Goal: Task Accomplishment & Management: Use online tool/utility

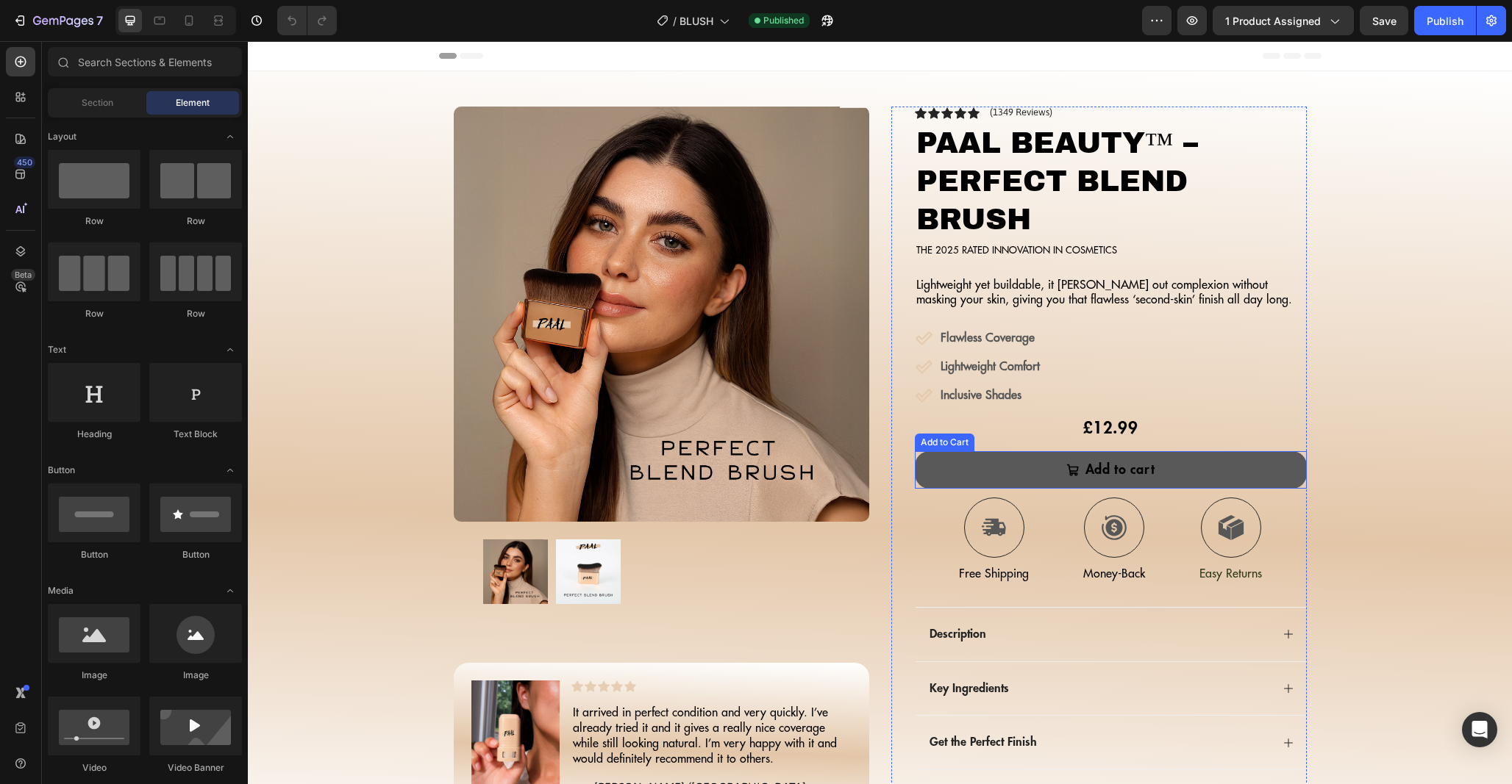
click at [1169, 472] on button "Add to cart" at bounding box center [1111, 470] width 392 height 38
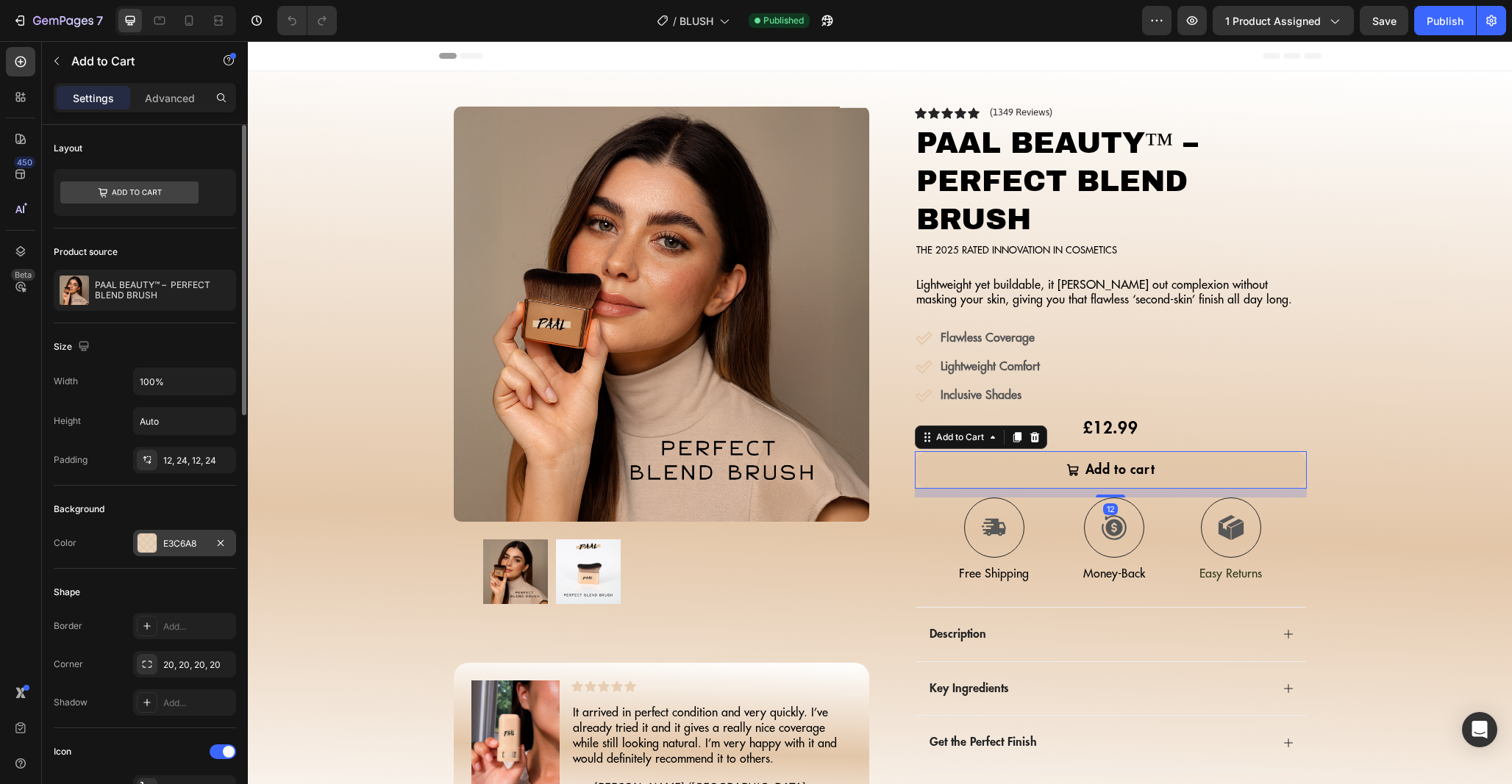
click at [152, 540] on div at bounding box center [147, 543] width 19 height 19
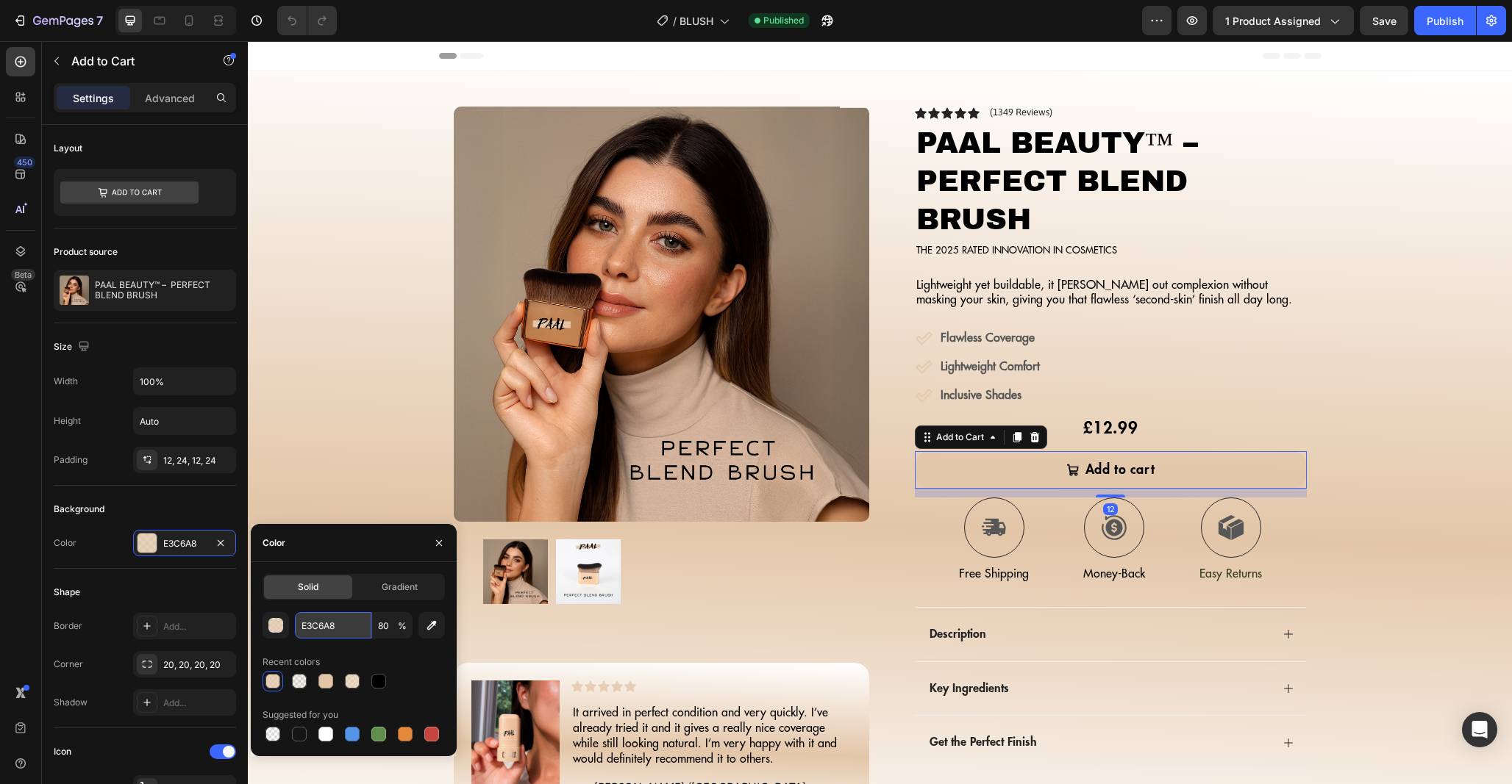
click at [321, 636] on input "E3C6A8" at bounding box center [332, 625] width 76 height 26
click at [8, 16] on button "7" at bounding box center [58, 21] width 103 height 30
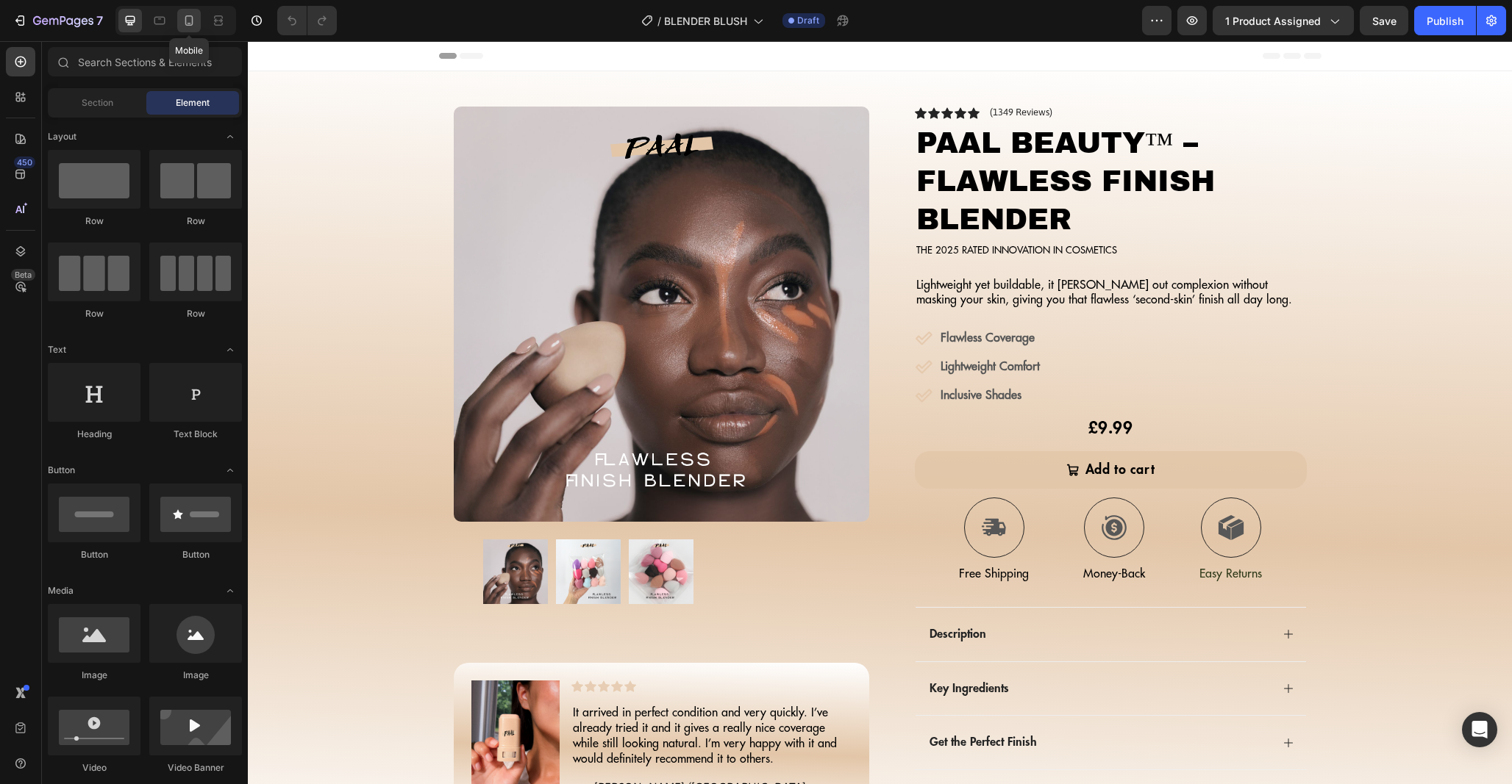
click at [184, 18] on icon at bounding box center [188, 20] width 15 height 15
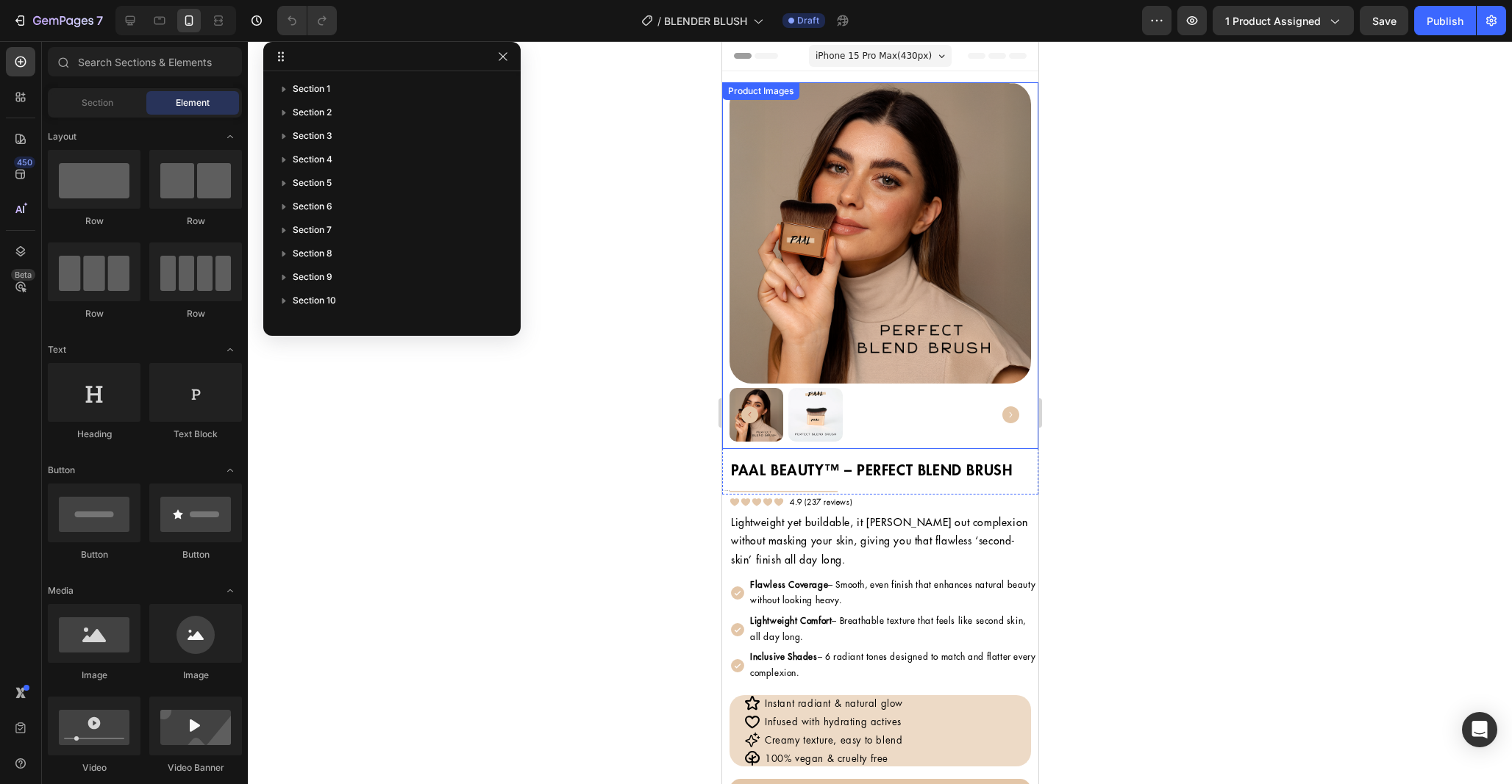
click at [901, 283] on img at bounding box center [879, 233] width 302 height 301
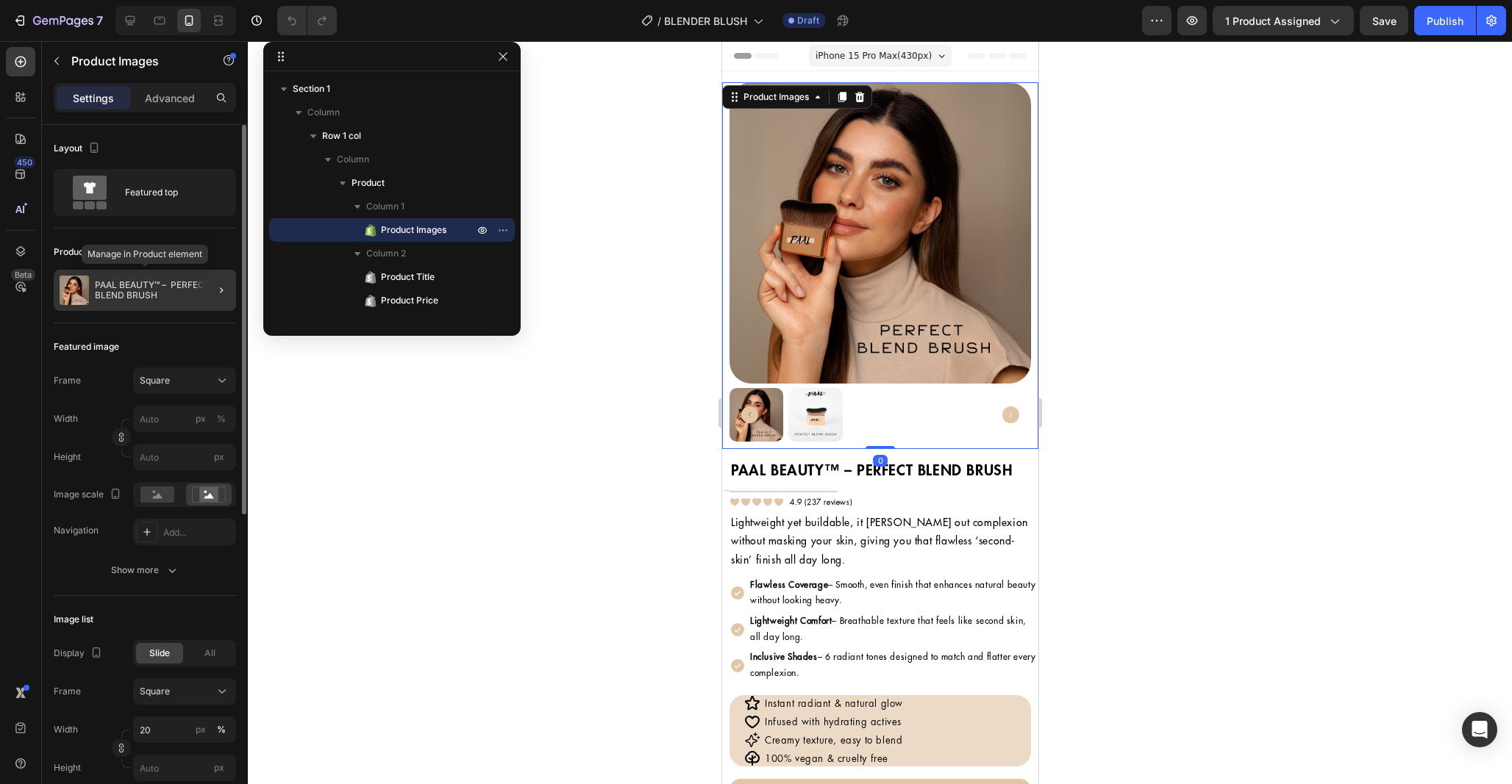
click at [148, 291] on p "PAAL BEAUTY™ – PERFECT BLEND BRUSH" at bounding box center [162, 290] width 135 height 20
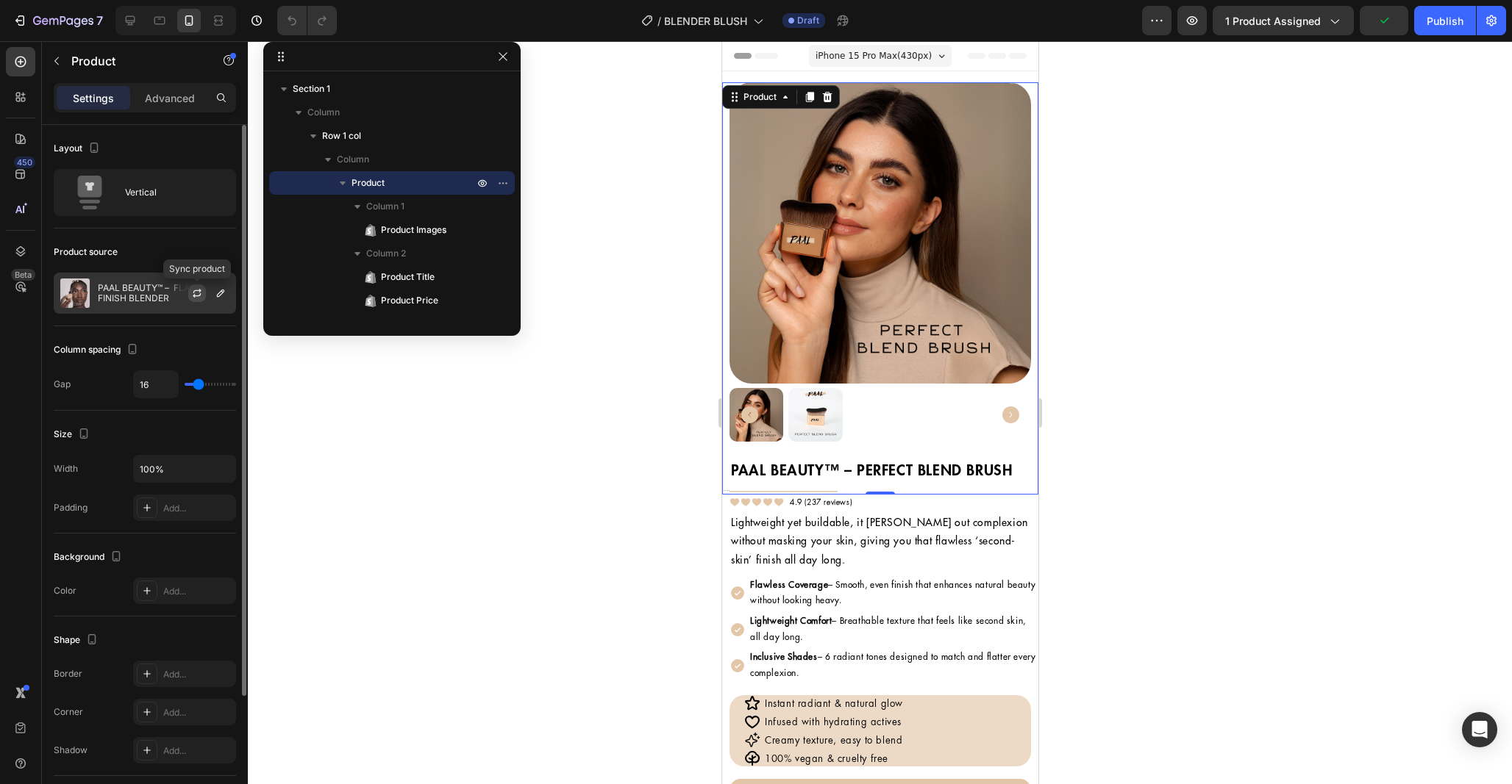
click at [194, 293] on icon "button" at bounding box center [197, 291] width 8 height 4
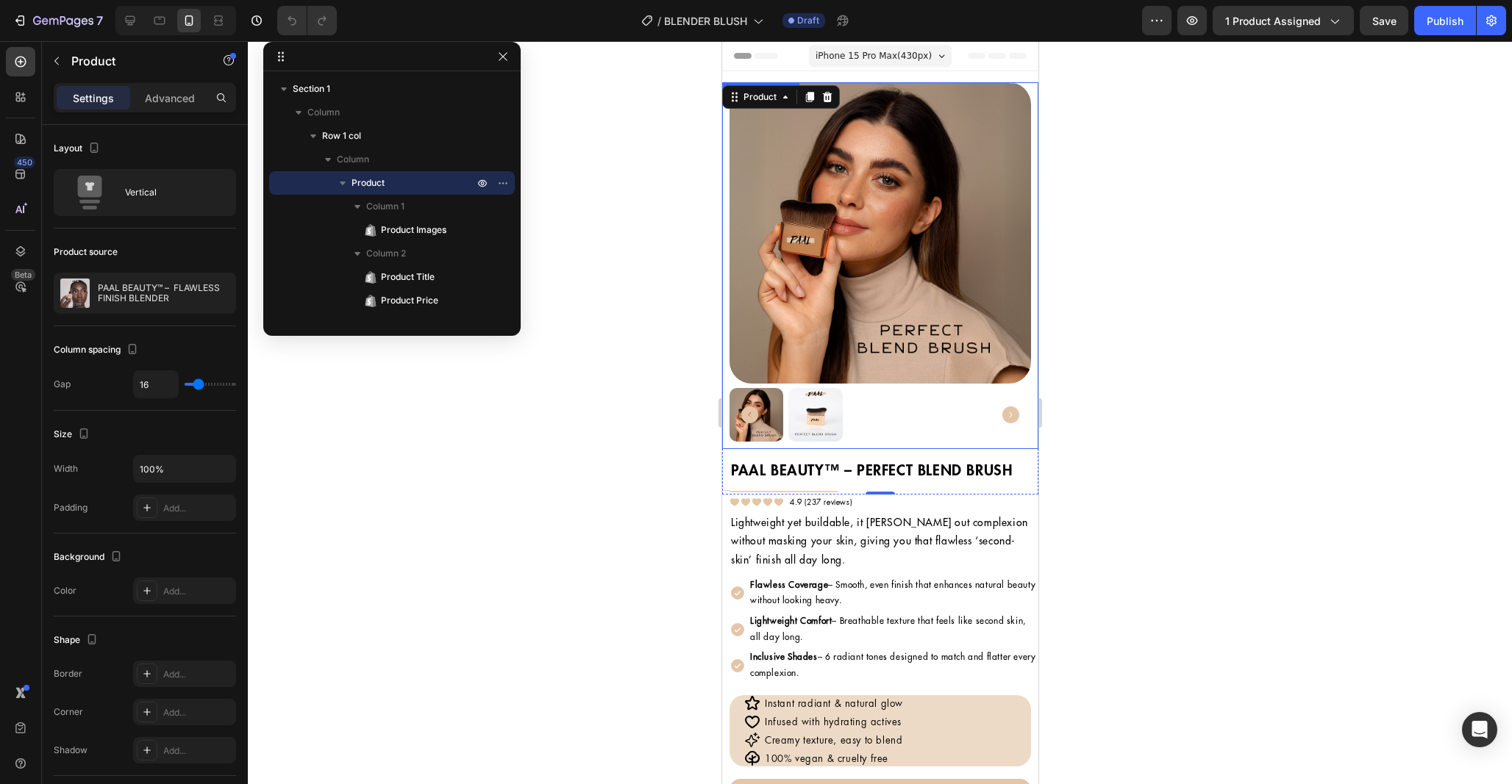
click at [855, 326] on img at bounding box center [879, 233] width 302 height 301
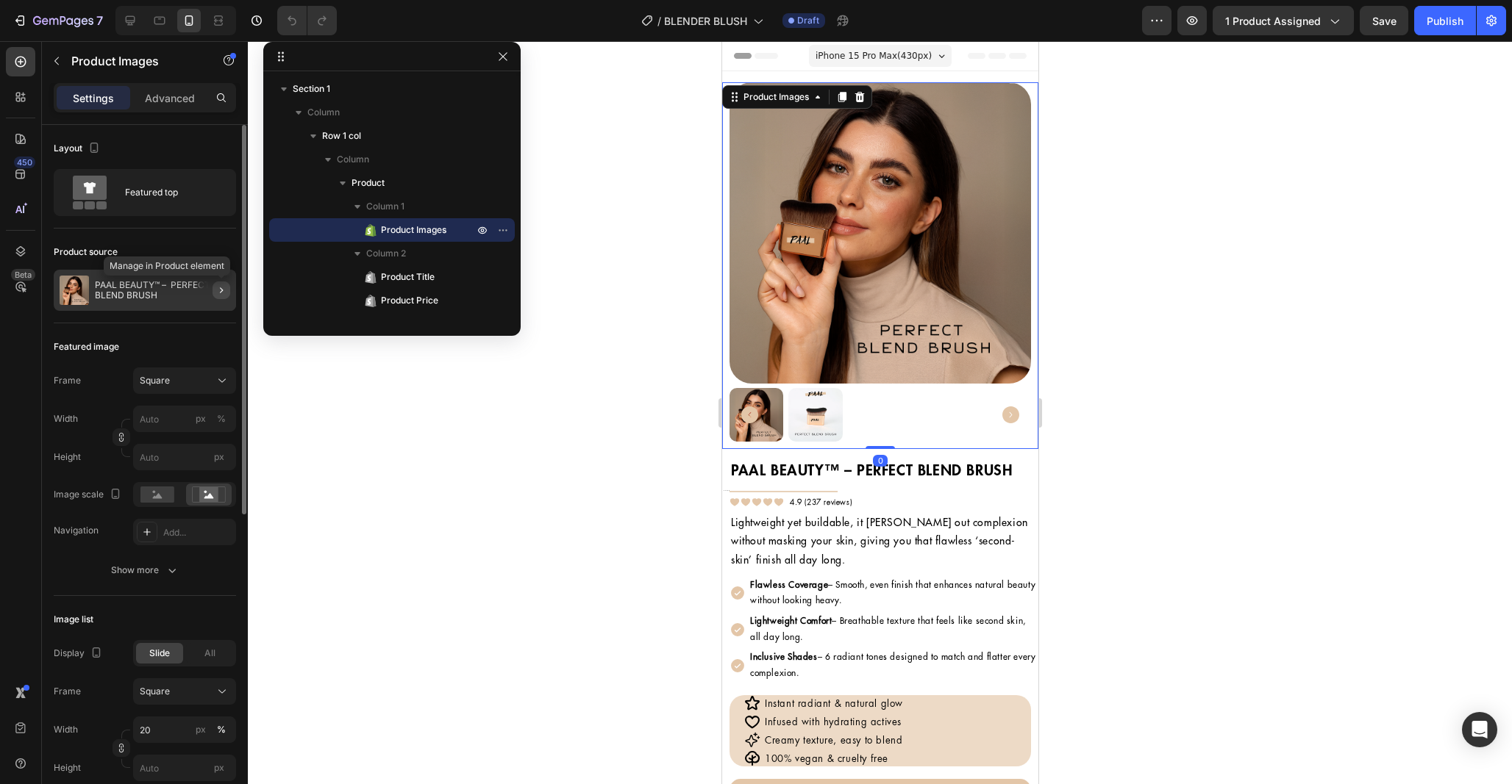
click at [221, 293] on icon "button" at bounding box center [221, 290] width 11 height 11
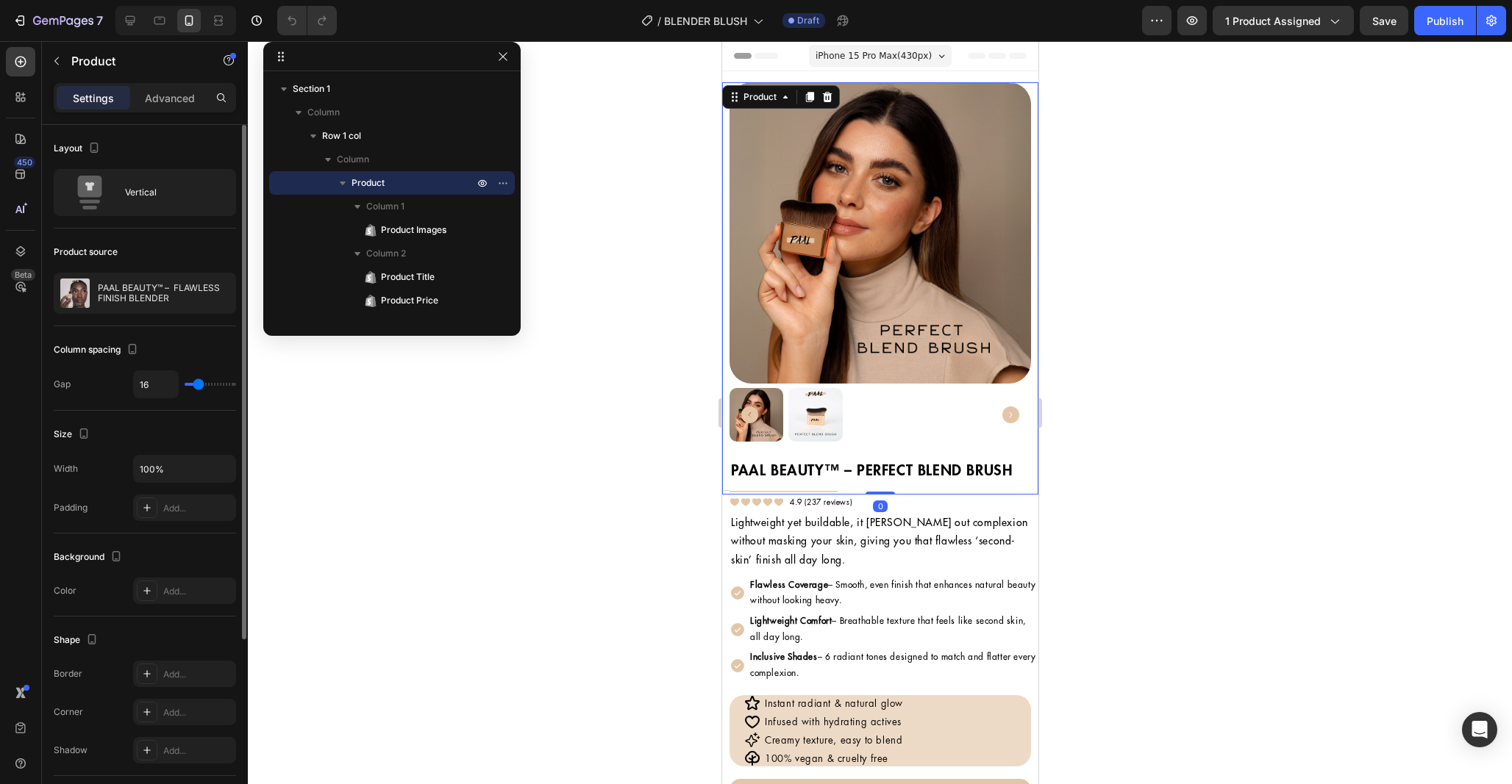
click at [869, 222] on img at bounding box center [879, 233] width 302 height 301
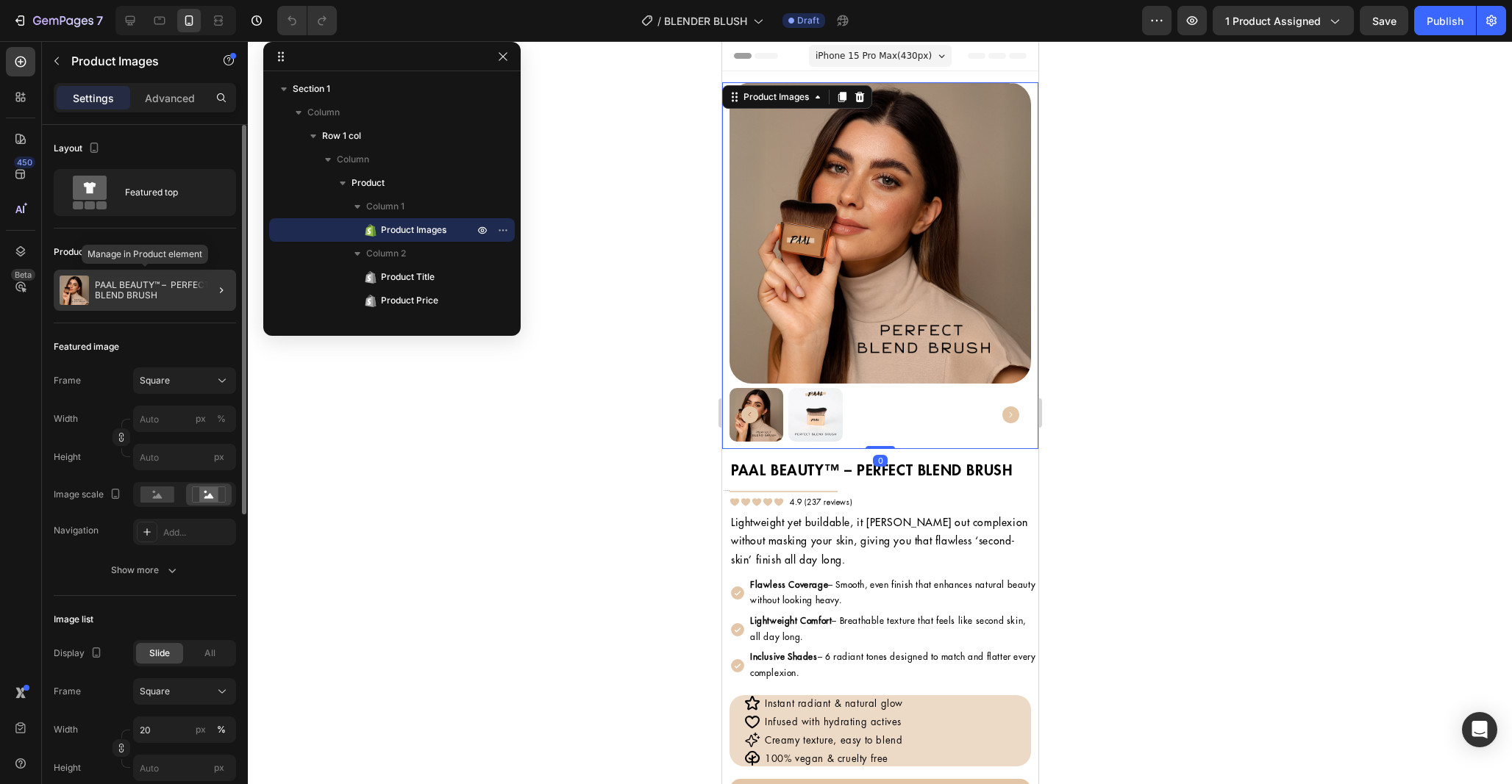
click at [143, 286] on p "PAAL BEAUTY™ – PERFECT BLEND BRUSH" at bounding box center [162, 290] width 135 height 20
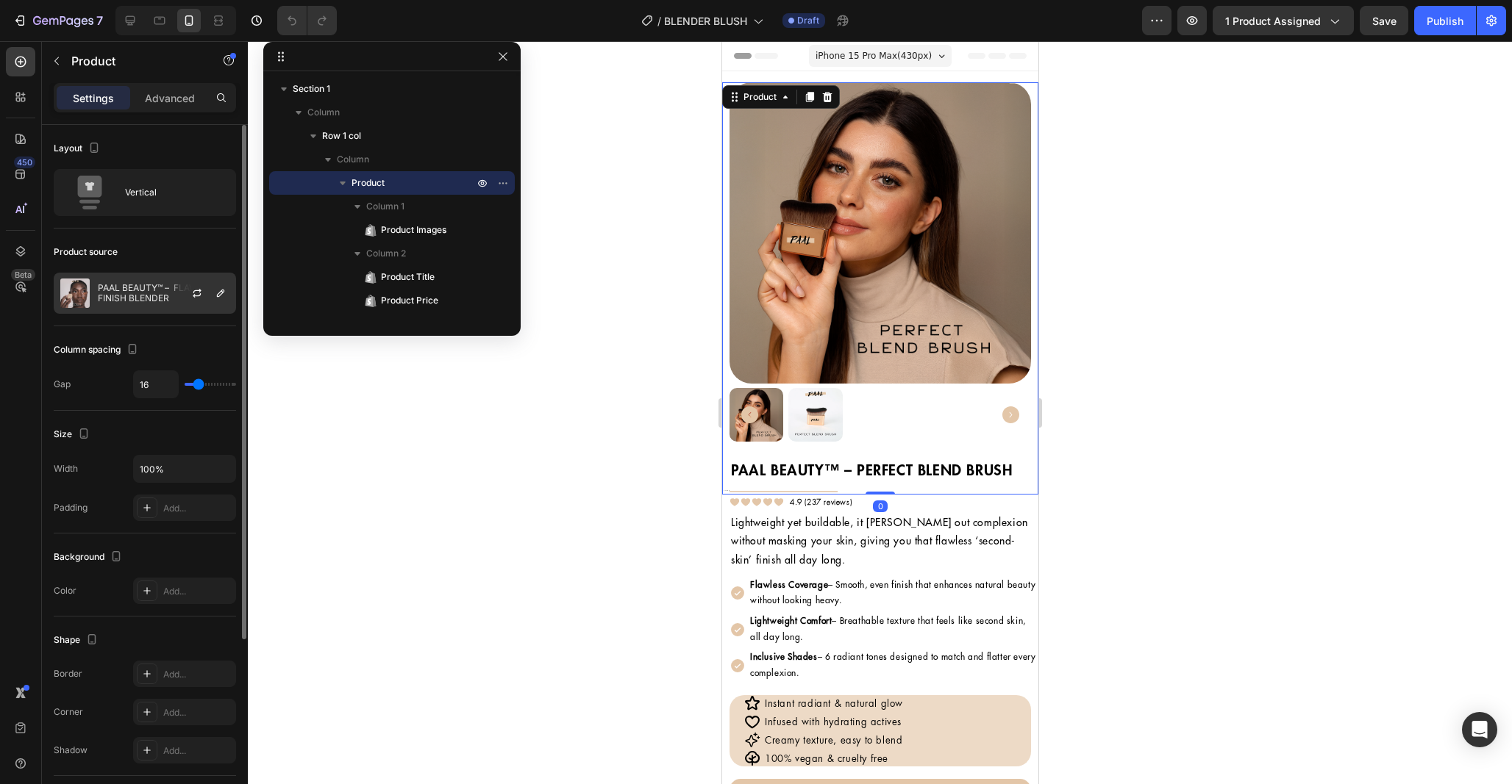
click at [130, 300] on p "PAAL BEAUTY™ – FLAWLESS FINISH BLENDER" at bounding box center [164, 293] width 131 height 20
drag, startPoint x: 1326, startPoint y: 94, endPoint x: 1293, endPoint y: 50, distance: 55.0
click at [1325, 92] on div at bounding box center [880, 413] width 1264 height 743
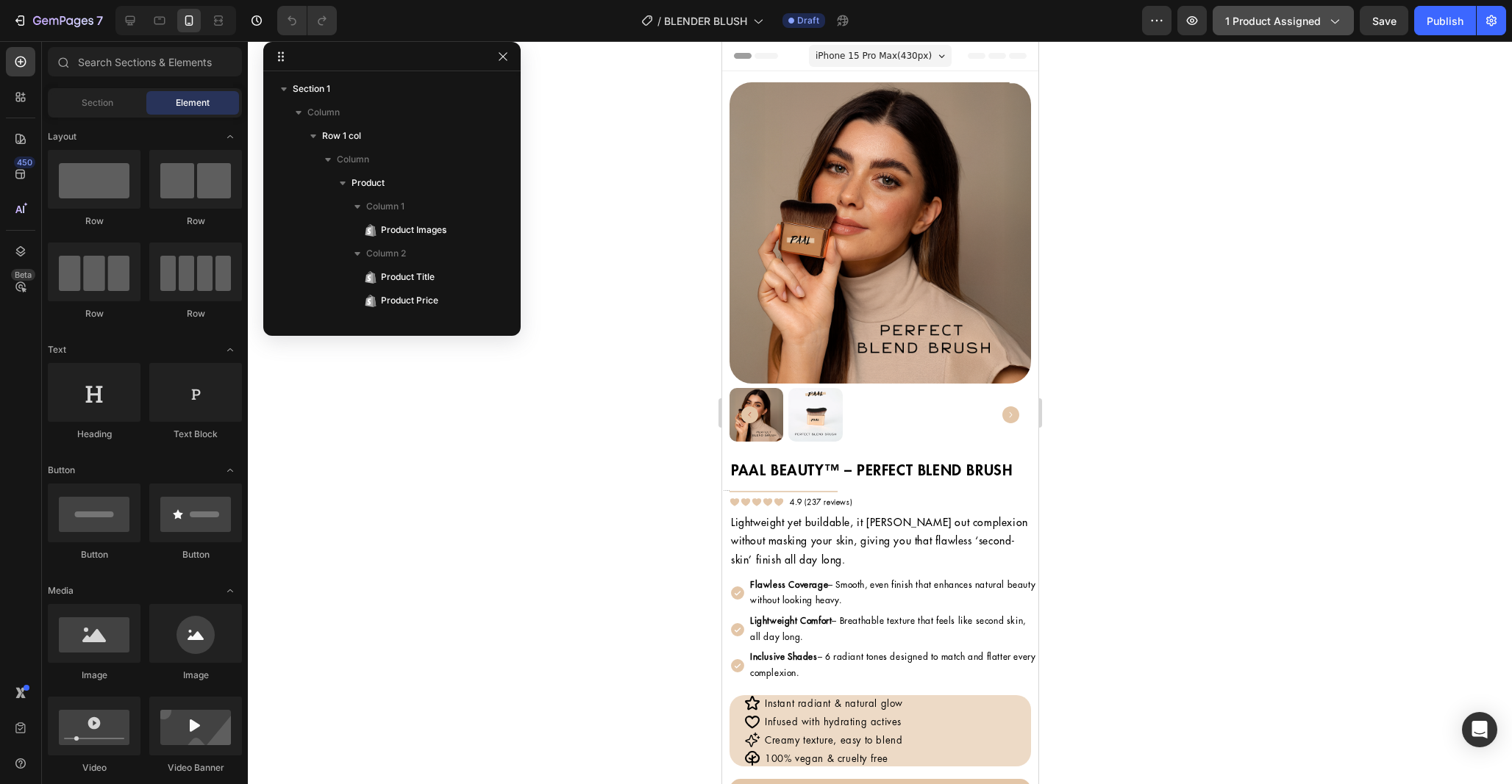
click at [1285, 32] on button "1 product assigned" at bounding box center [1282, 21] width 141 height 30
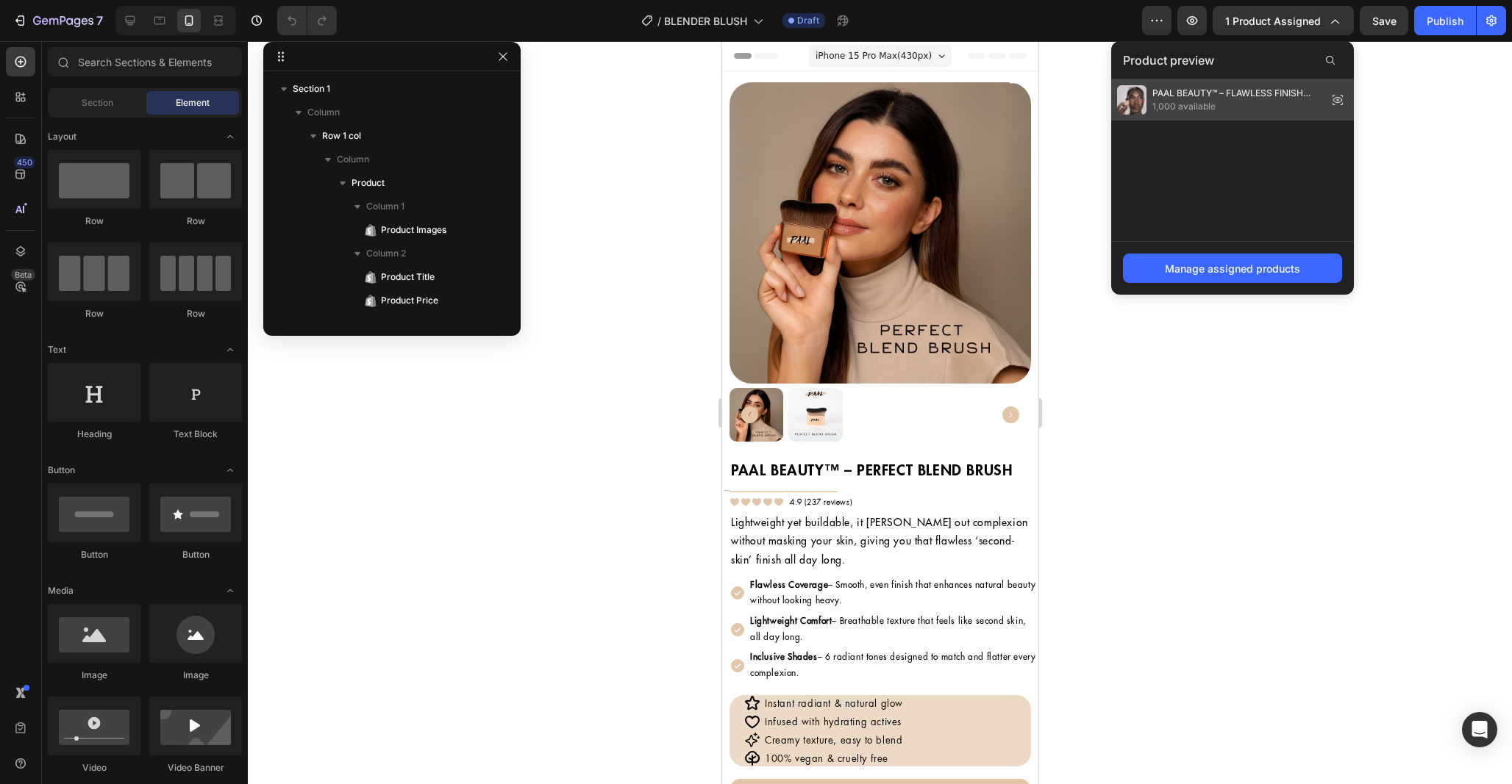
click at [1222, 107] on span "1,000 available" at bounding box center [1237, 106] width 169 height 13
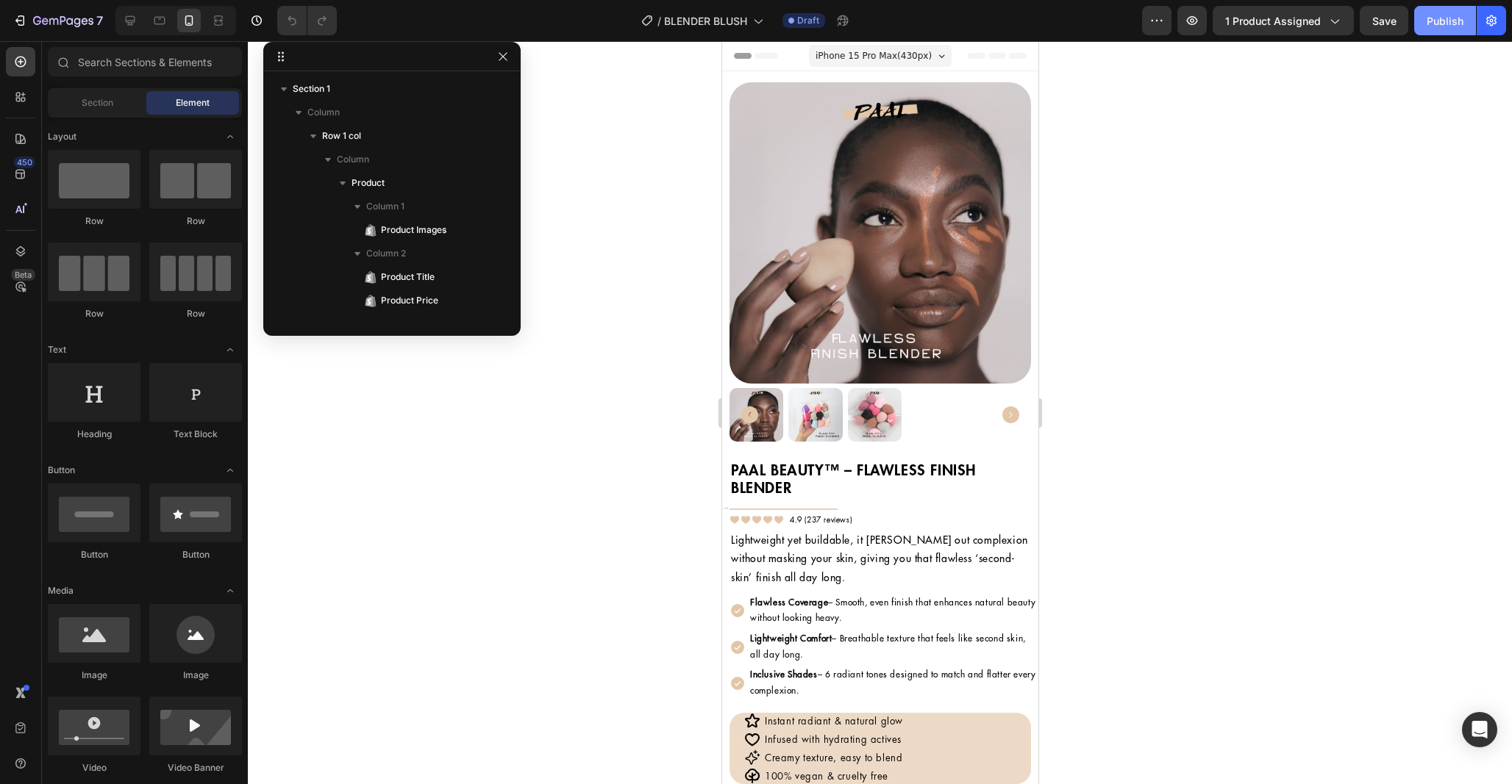
click at [1445, 20] on div "Publish" at bounding box center [1445, 21] width 37 height 16
click at [29, 26] on div "7" at bounding box center [57, 20] width 90 height 18
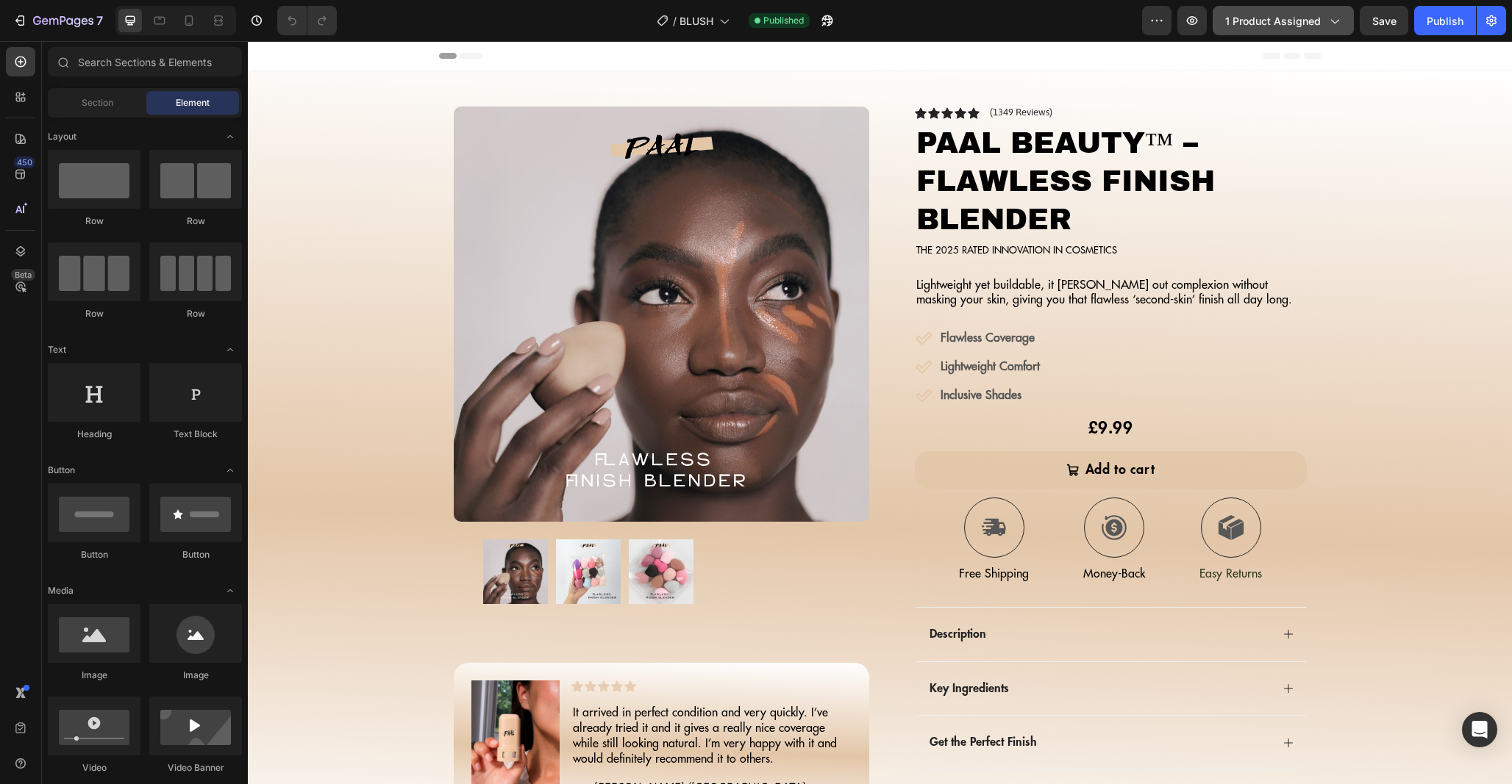
click at [1297, 25] on span "1 product assigned" at bounding box center [1273, 21] width 96 height 16
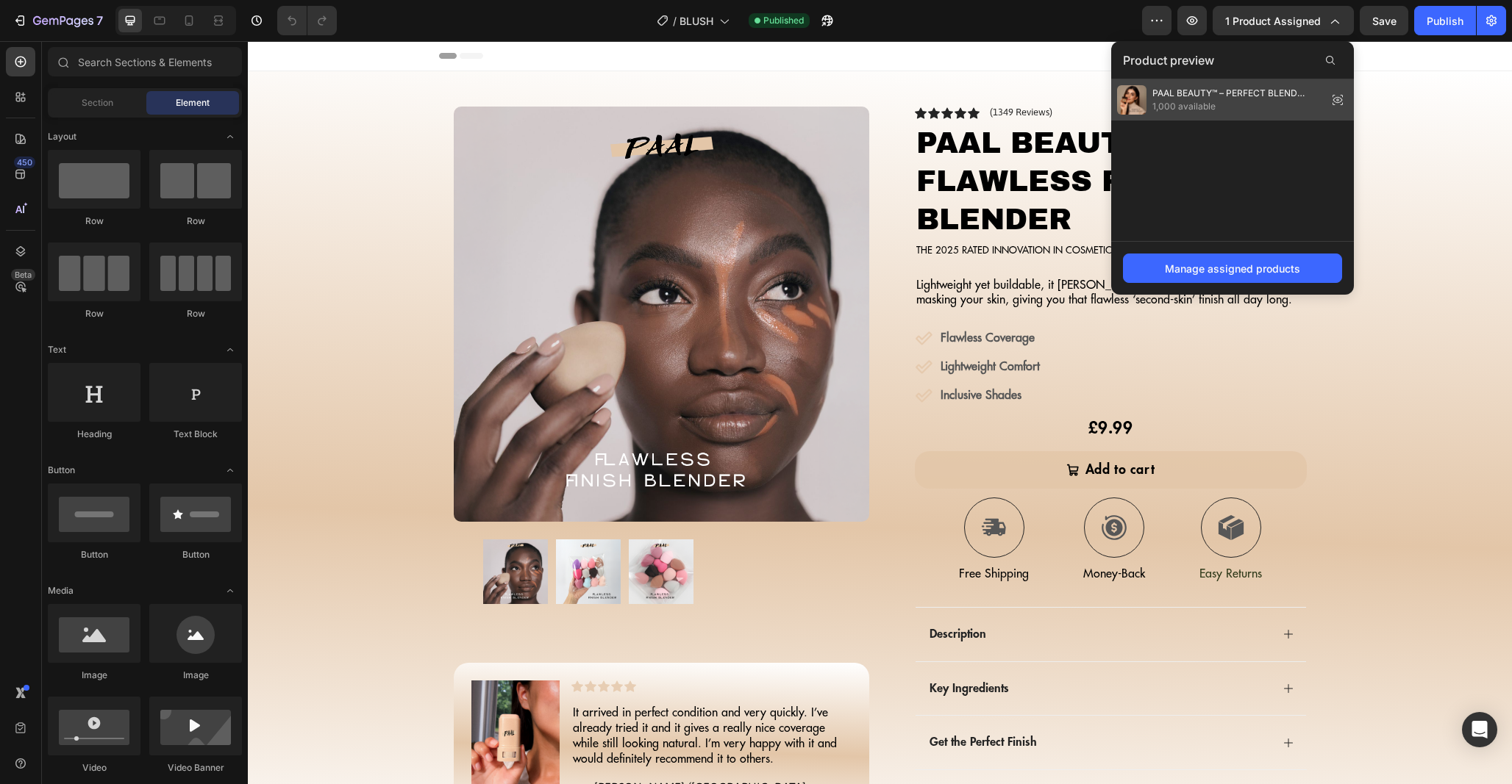
click at [1232, 101] on span "1,000 available" at bounding box center [1237, 106] width 169 height 13
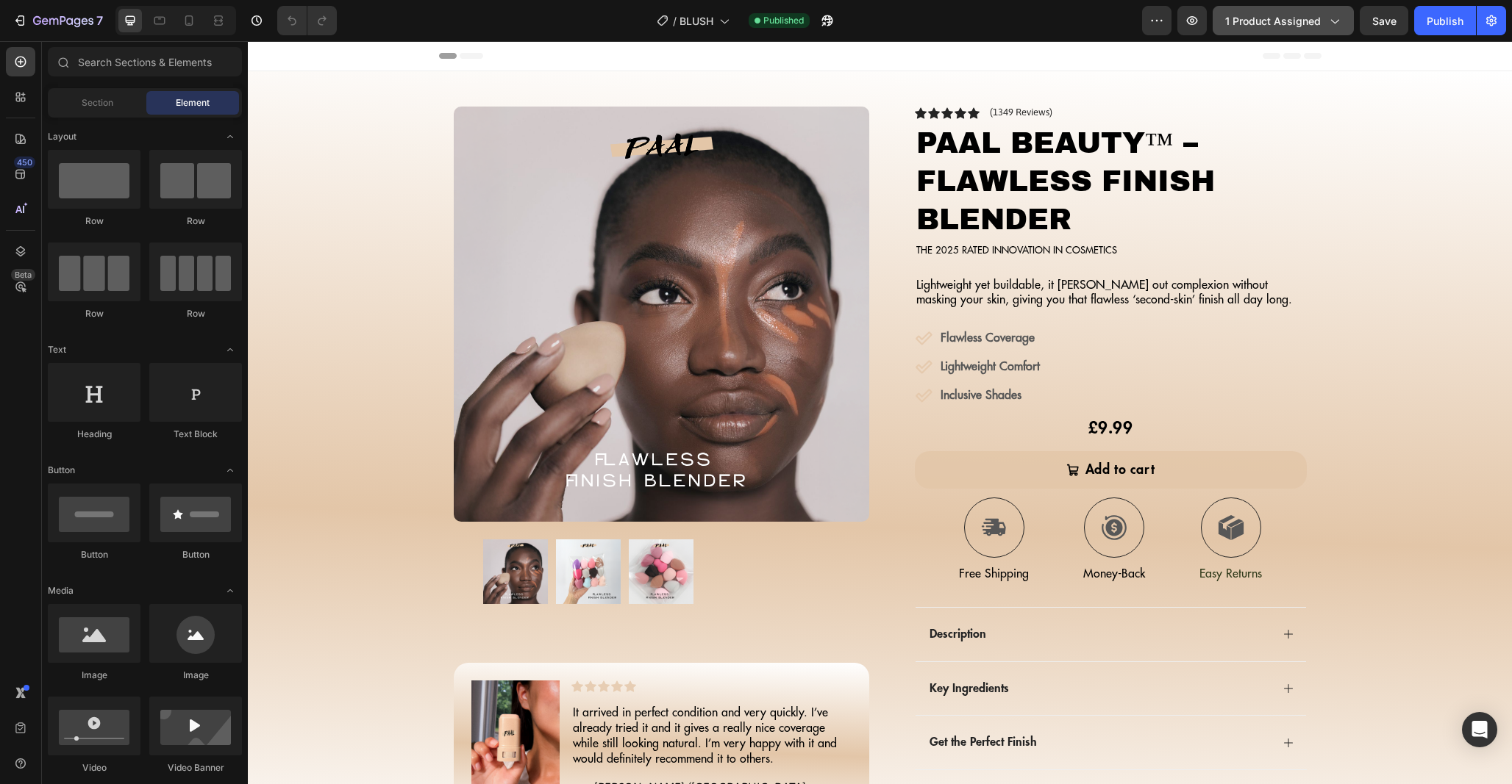
click at [1321, 27] on div "1 product assigned" at bounding box center [1283, 21] width 117 height 16
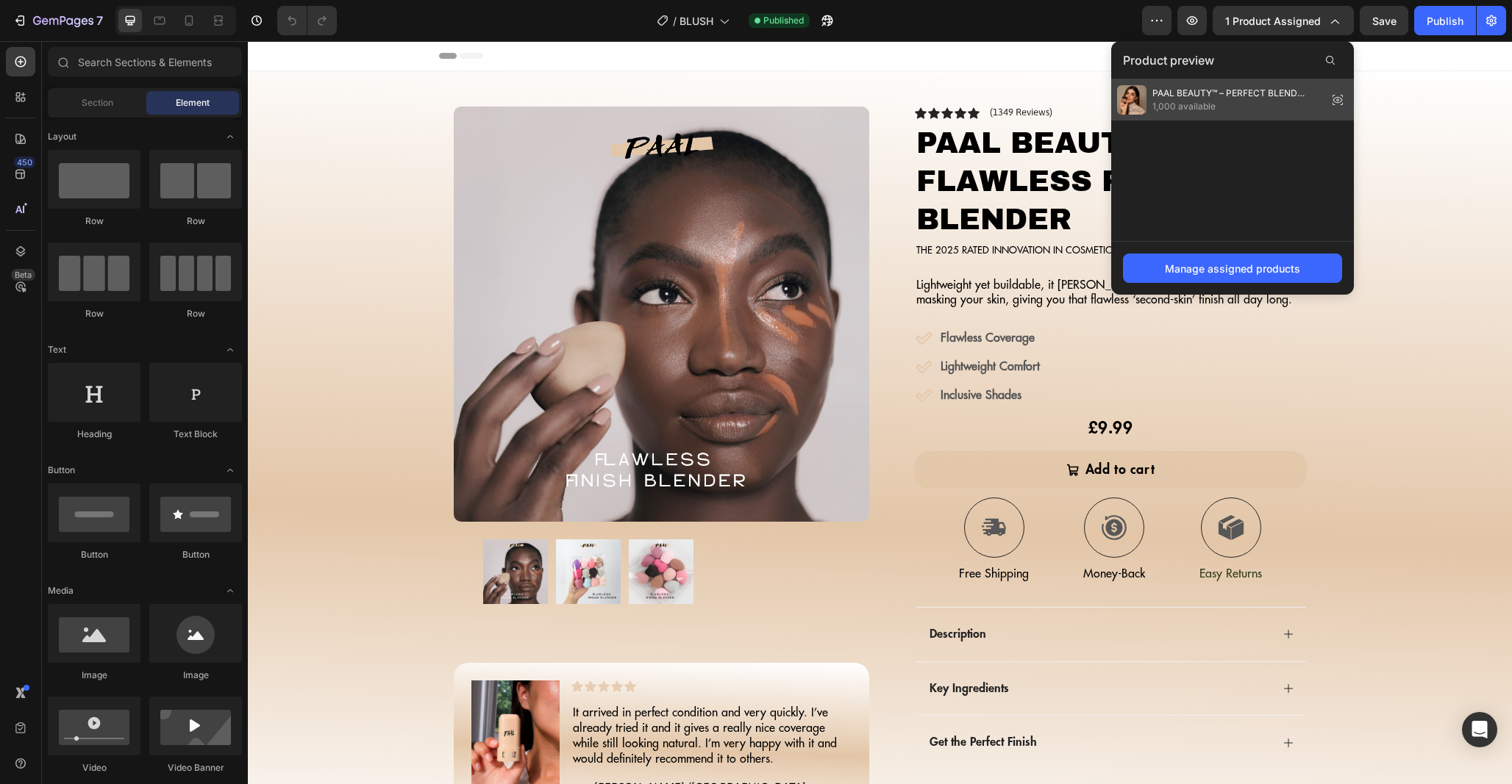
click at [1250, 97] on span "PAAL BEAUTY™ – PERFECT BLEND BRUSH" at bounding box center [1237, 93] width 169 height 13
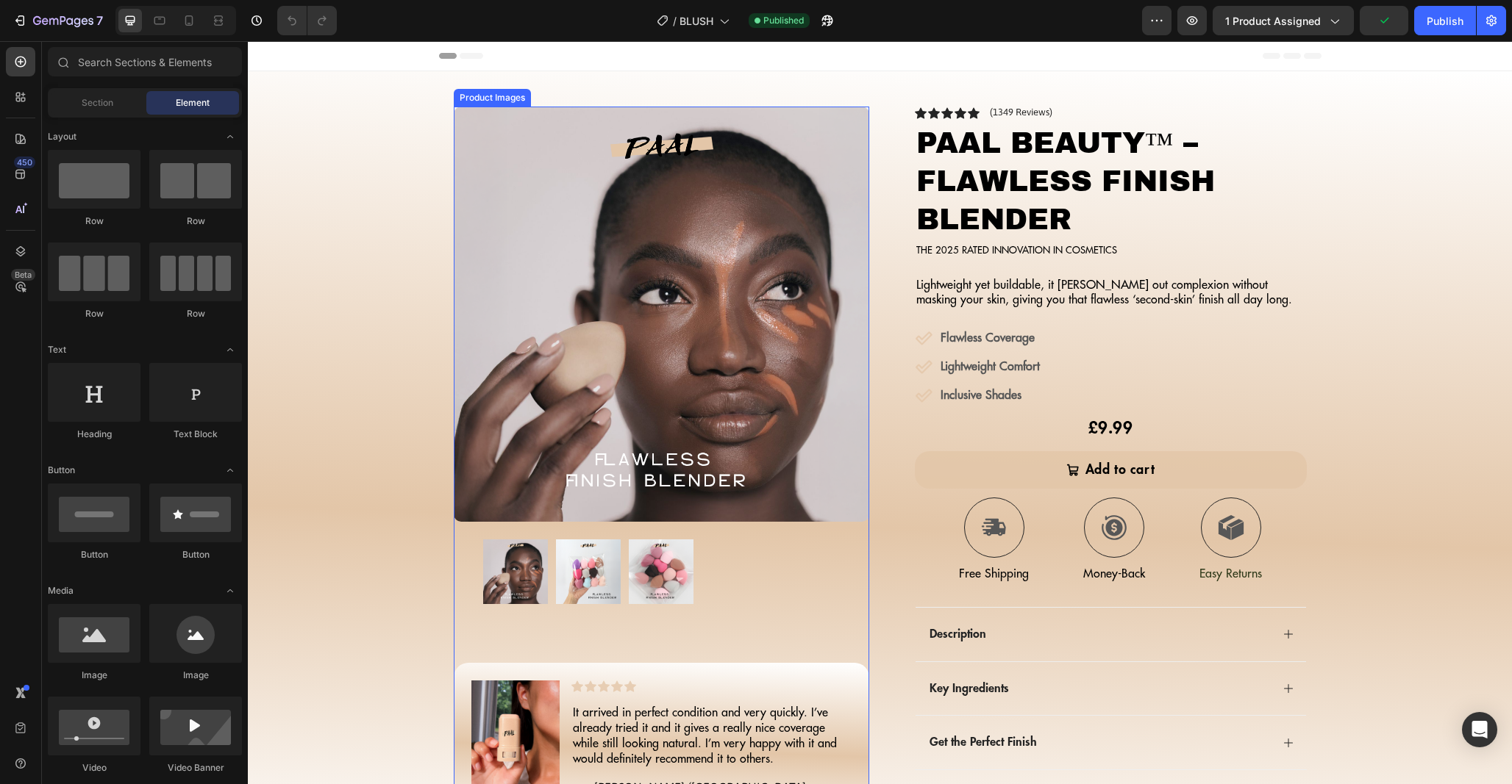
click at [599, 288] on img at bounding box center [662, 314] width 415 height 415
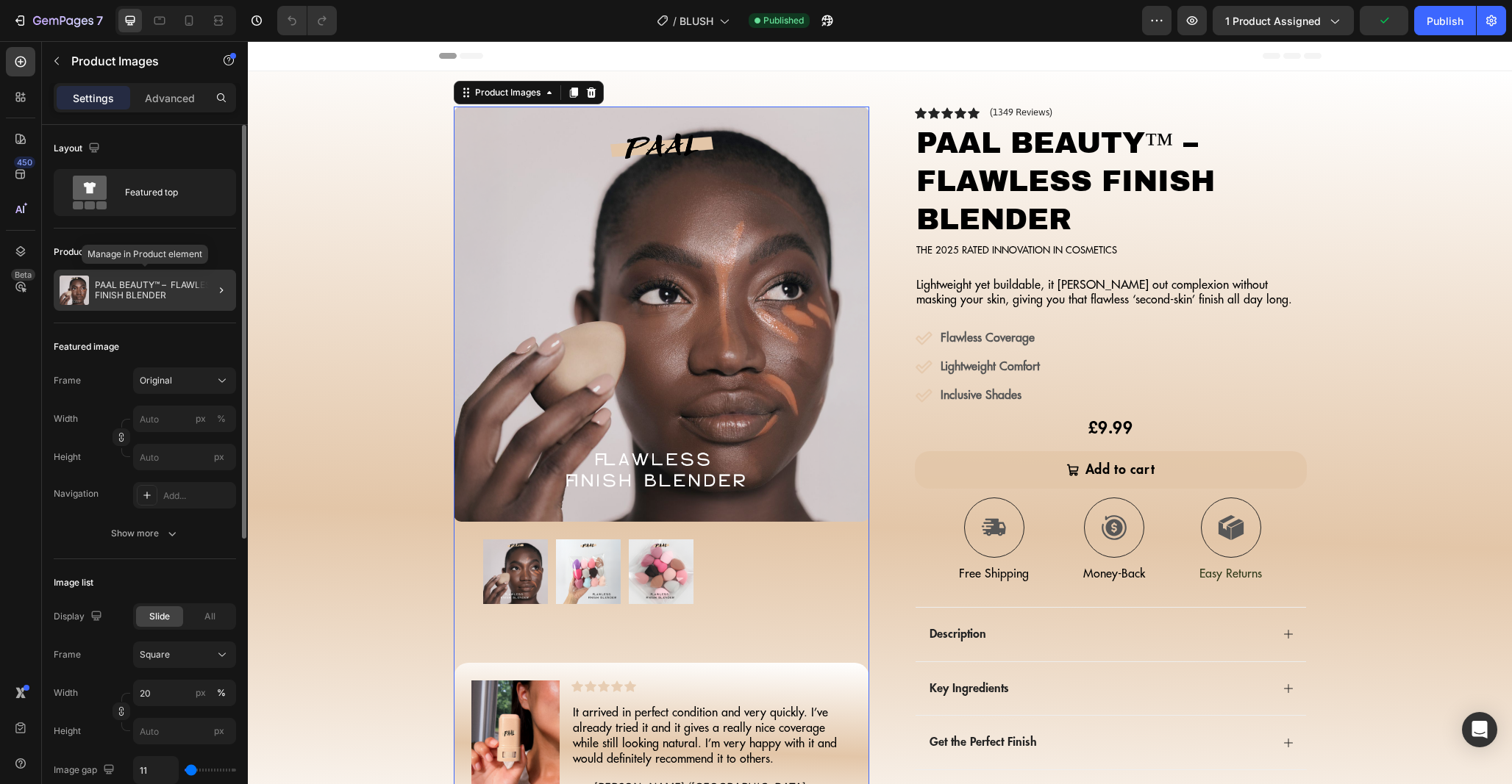
click at [160, 297] on p "PAAL BEAUTY™ – FLAWLESS FINISH BLENDER" at bounding box center [162, 290] width 135 height 20
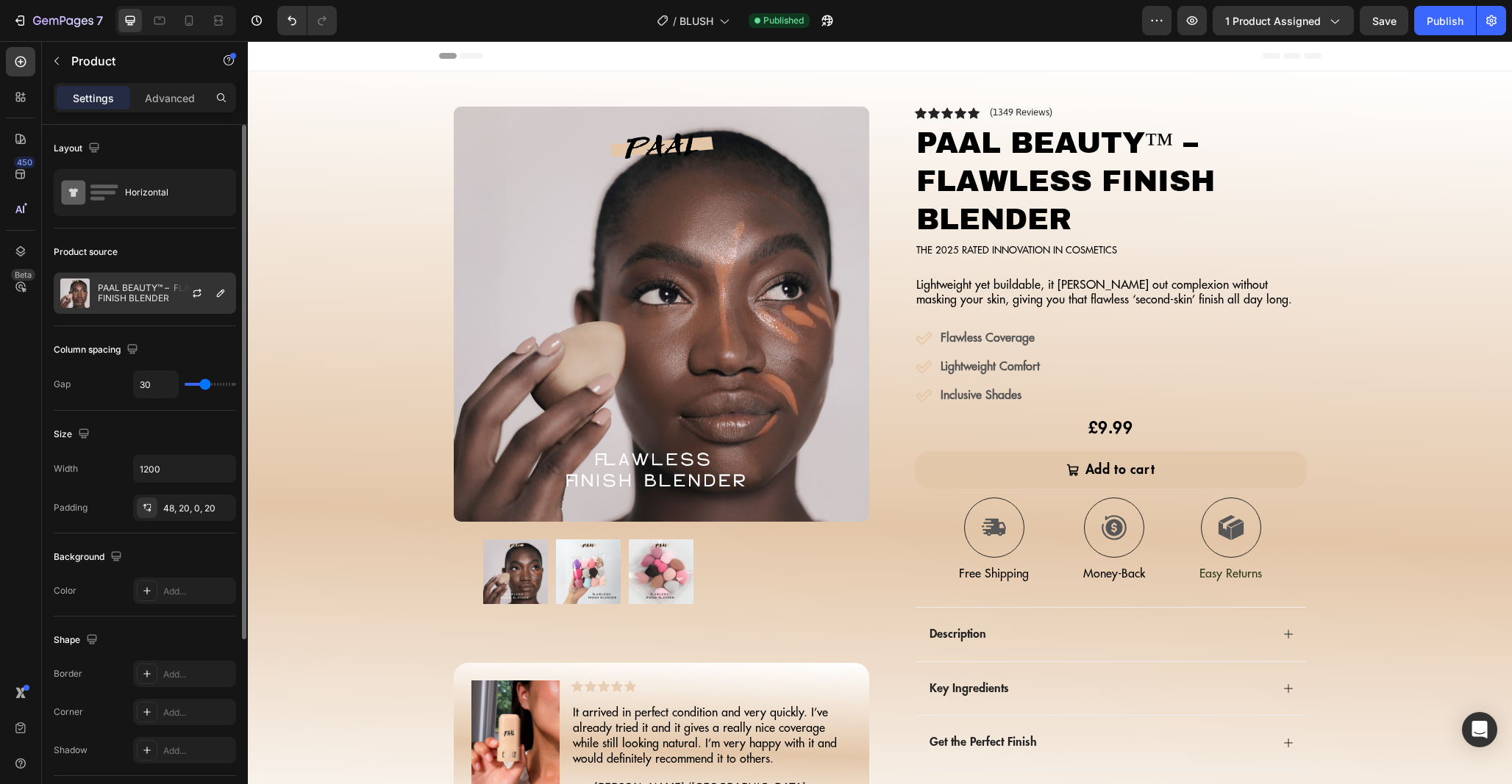
click at [167, 296] on p "PAAL BEAUTY™ – FLAWLESS FINISH BLENDER" at bounding box center [164, 293] width 131 height 20
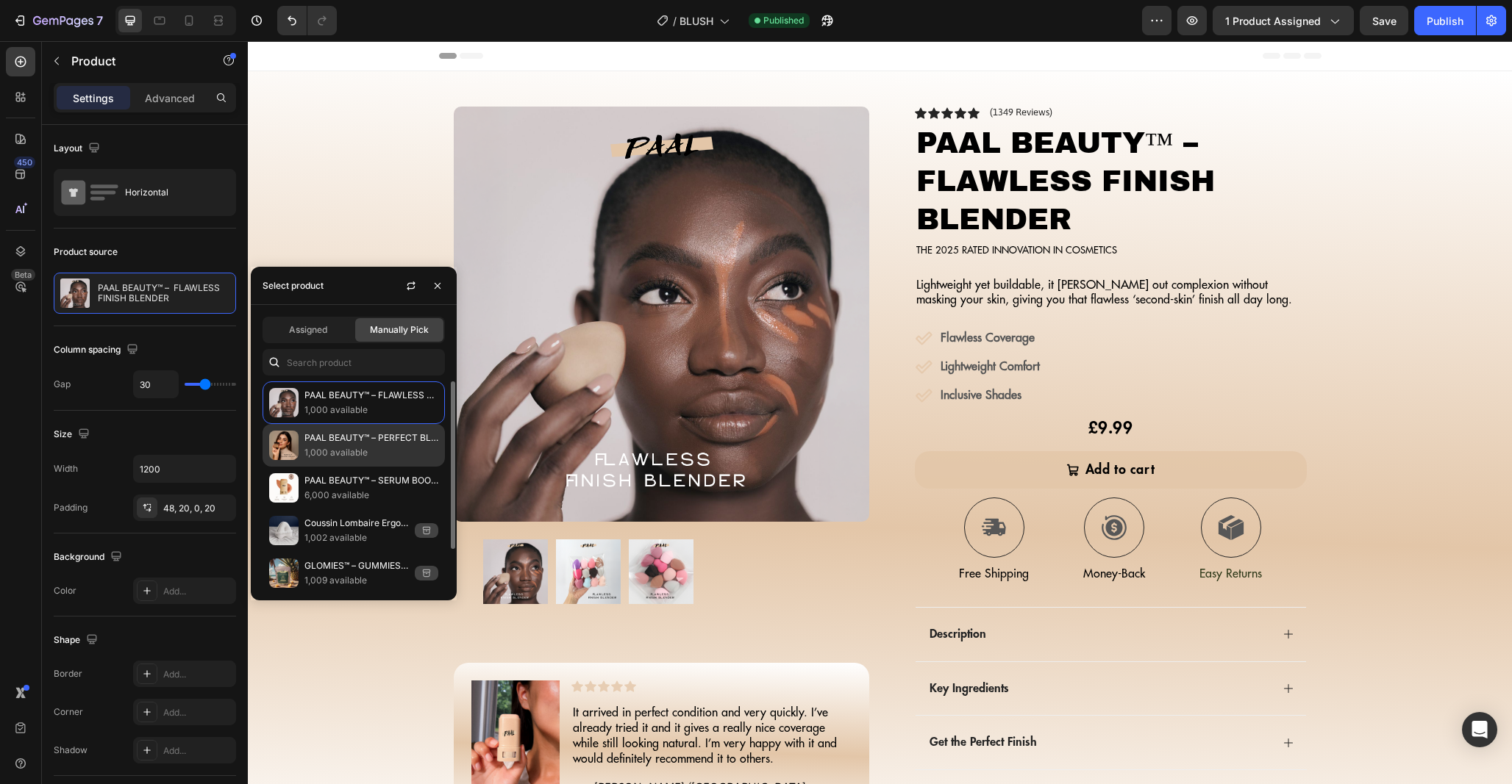
click at [330, 442] on p "PAAL BEAUTY™ – PERFECT BLEND BRUSH" at bounding box center [371, 438] width 134 height 15
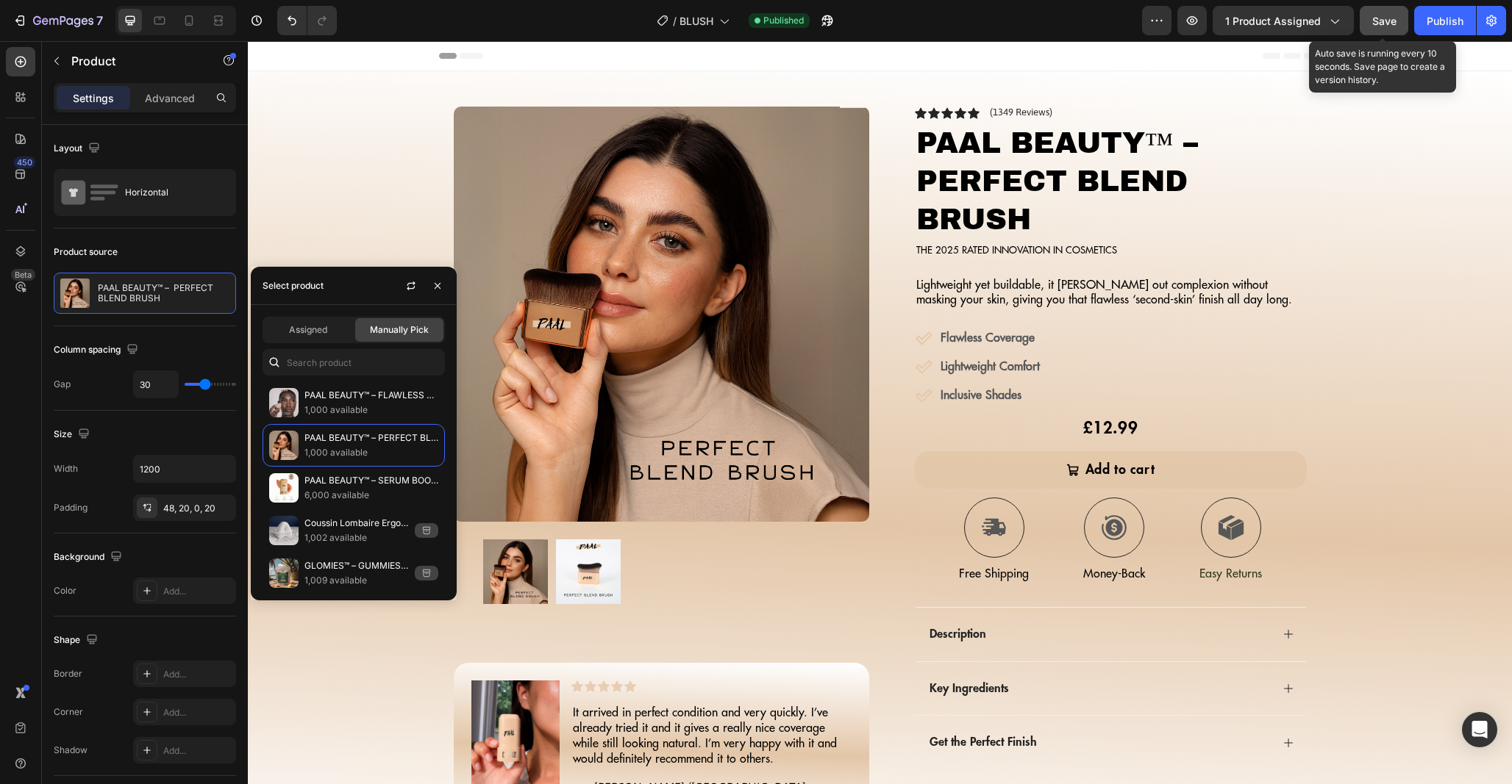
drag, startPoint x: 1376, startPoint y: 30, endPoint x: 1125, endPoint y: 22, distance: 251.1
click at [1376, 30] on button "Save" at bounding box center [1383, 21] width 48 height 30
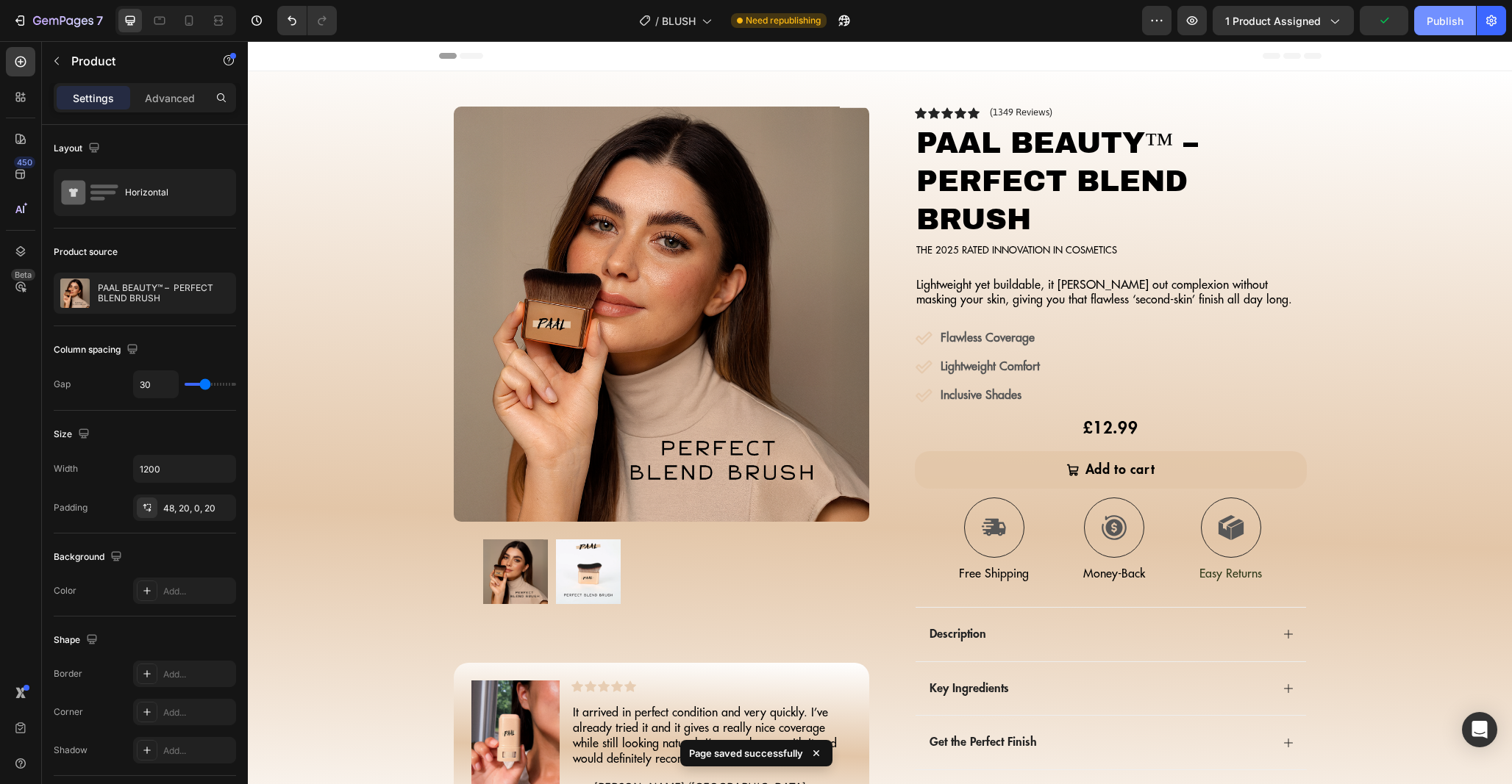
drag, startPoint x: 1437, startPoint y: 25, endPoint x: 1182, endPoint y: 33, distance: 255.1
click at [1437, 25] on div "Publish" at bounding box center [1445, 21] width 37 height 16
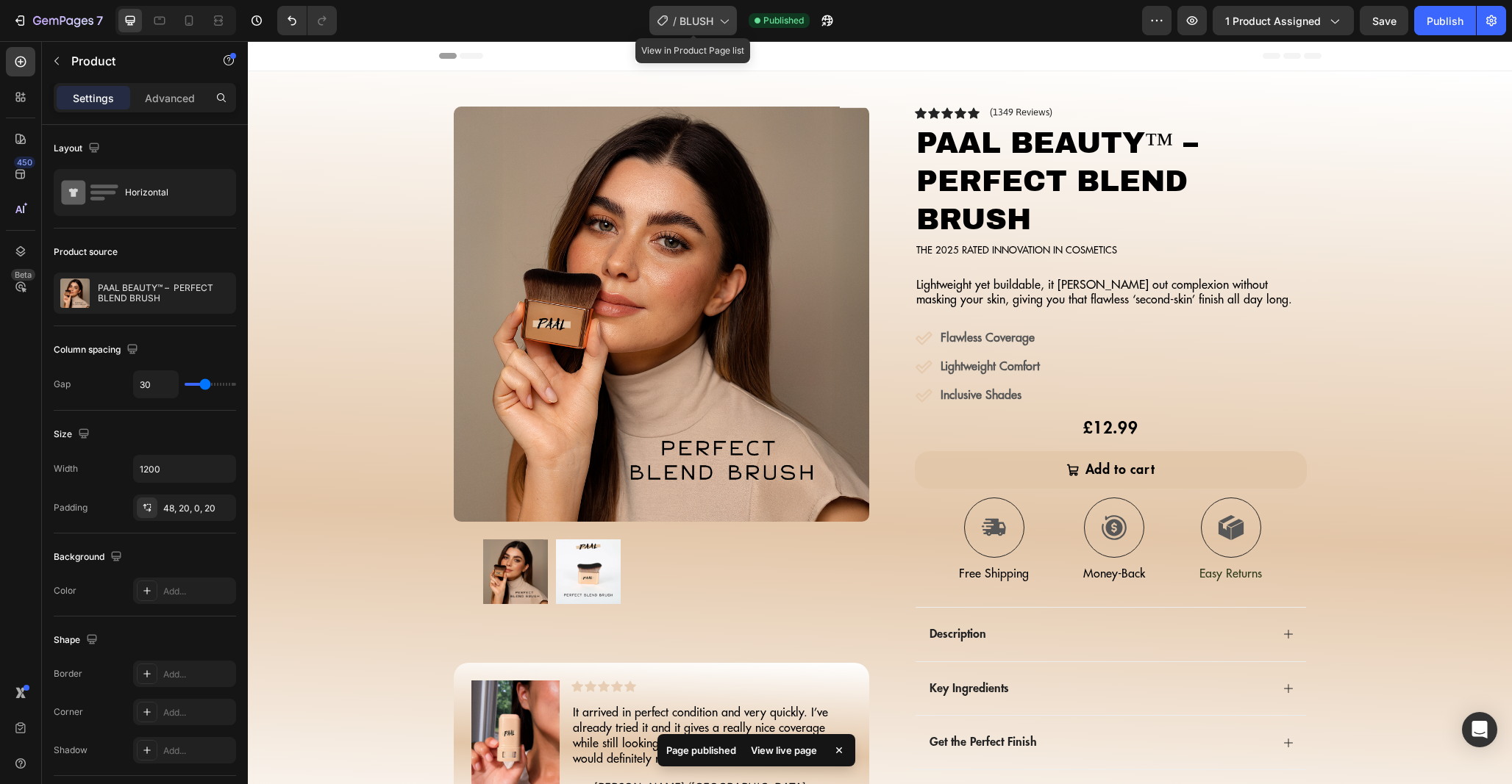
click at [705, 25] on span "BLUSH" at bounding box center [696, 21] width 34 height 16
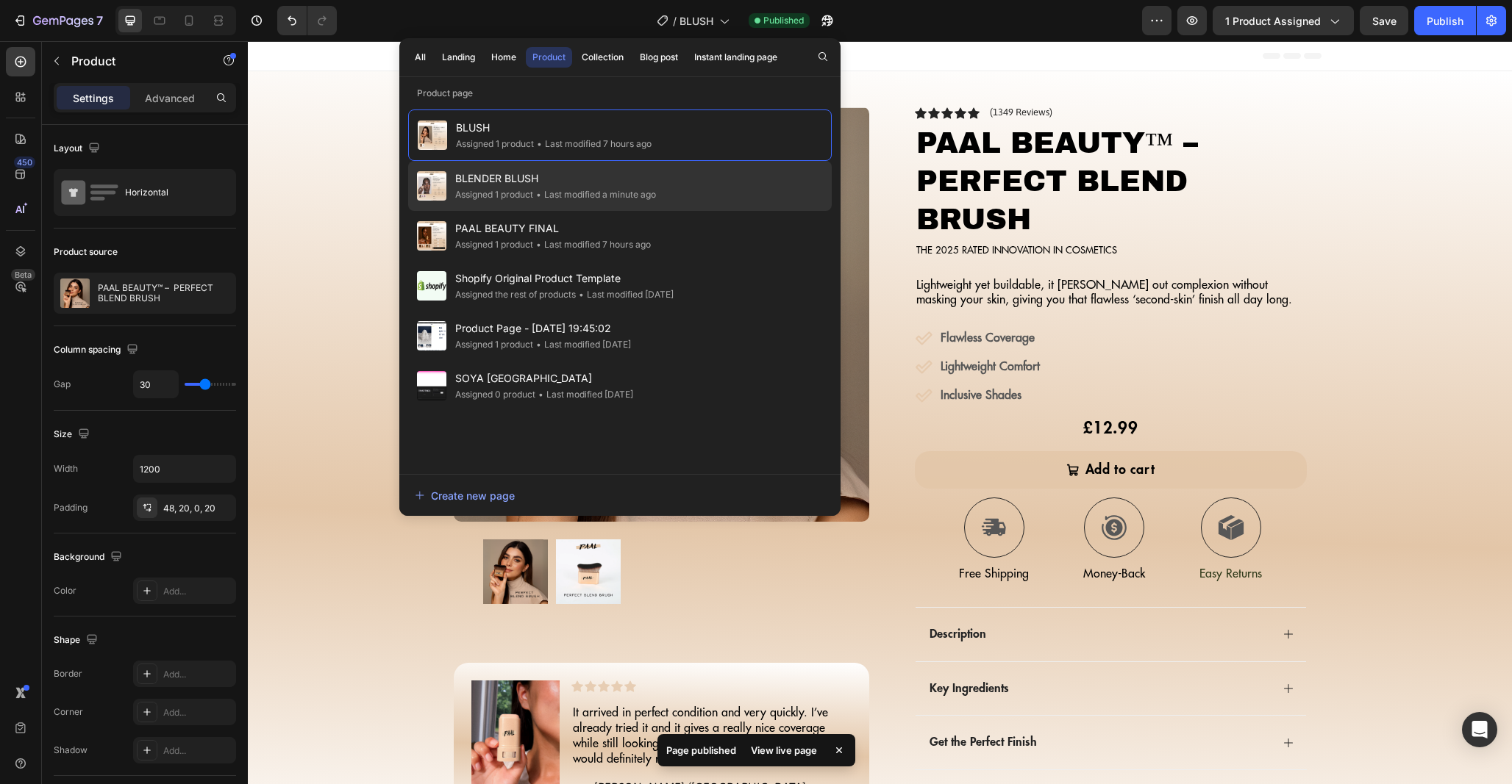
click at [597, 192] on div "• Last modified a minute ago" at bounding box center [594, 194] width 123 height 15
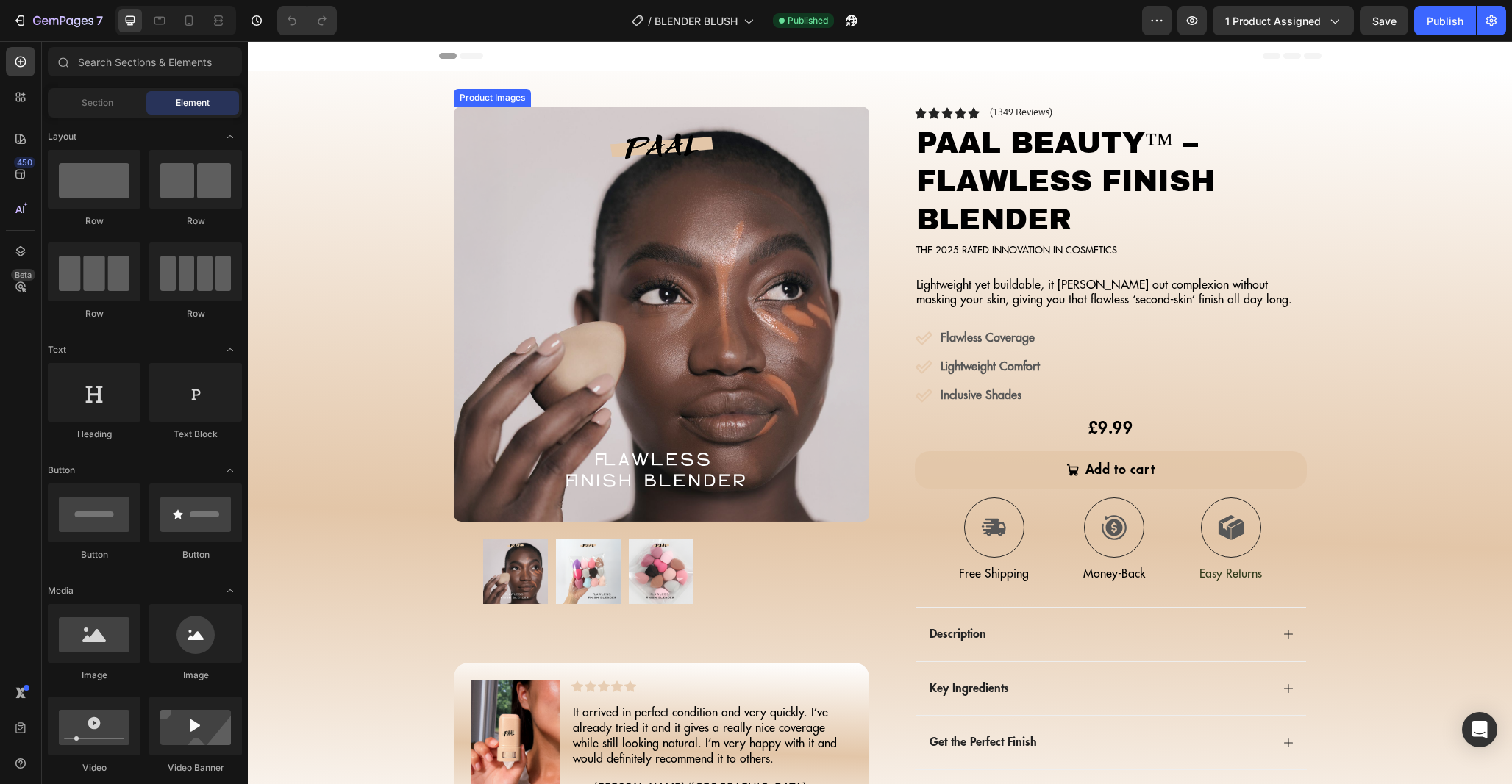
click at [628, 266] on img at bounding box center [662, 314] width 415 height 415
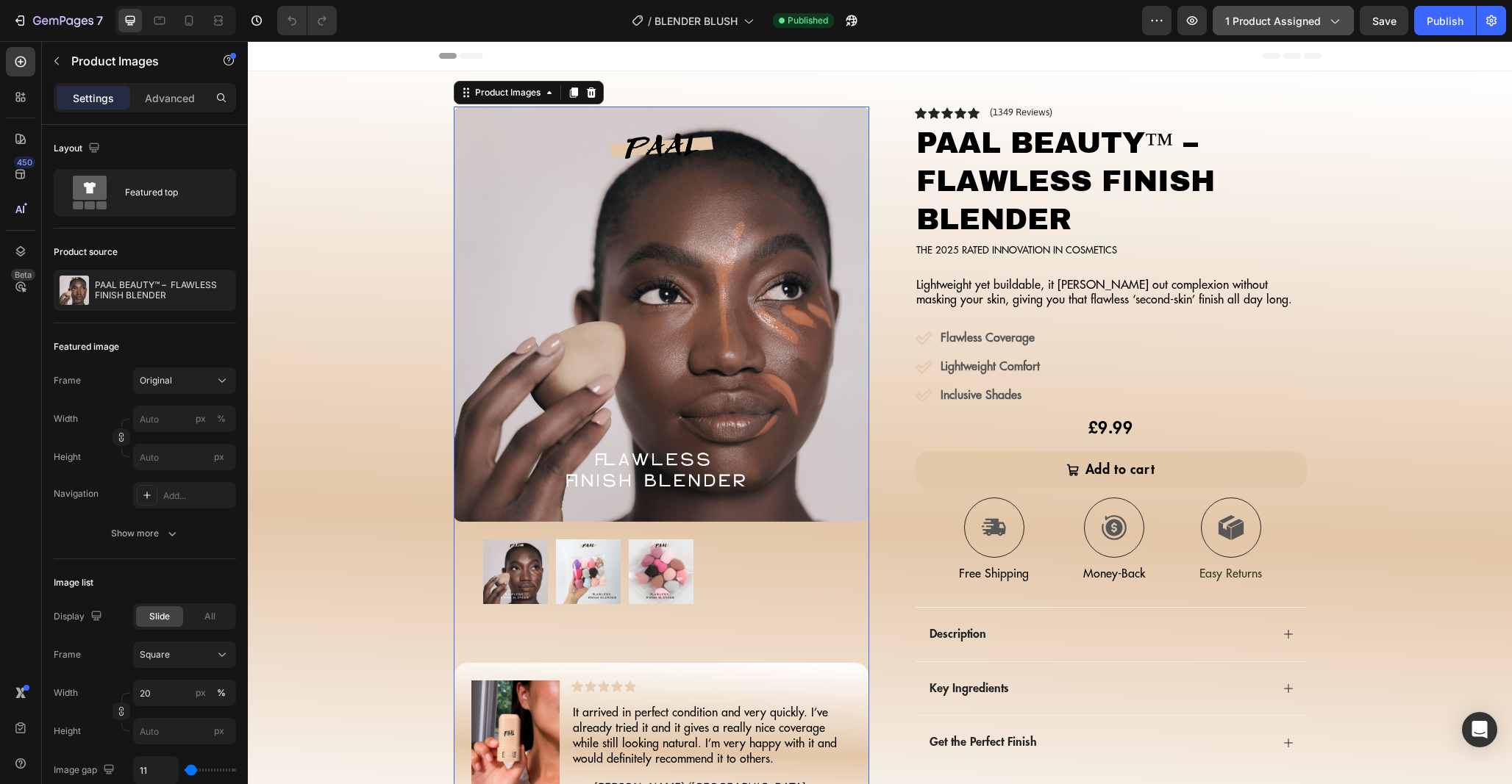
click at [1284, 20] on span "1 product assigned" at bounding box center [1273, 21] width 96 height 16
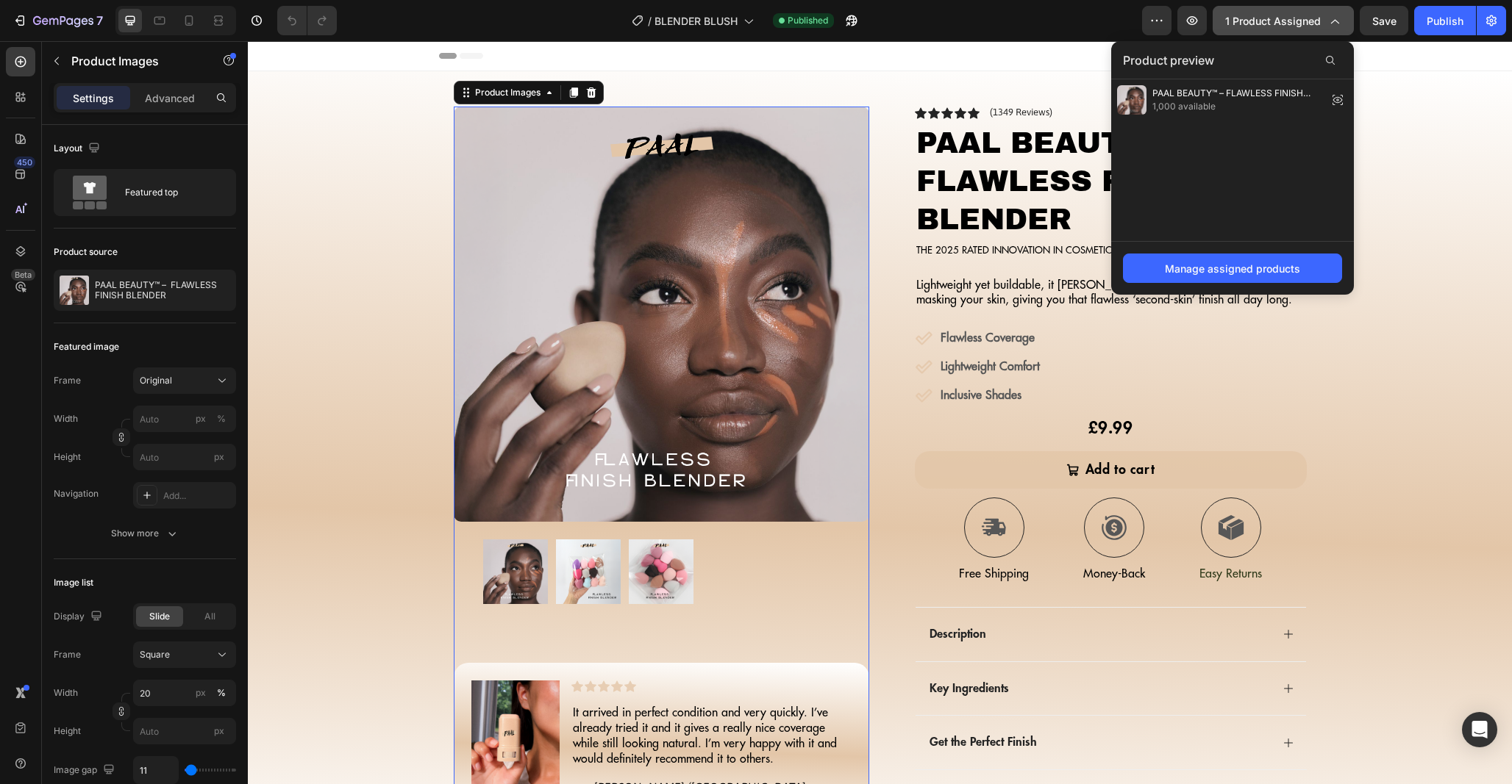
drag, startPoint x: 1272, startPoint y: 22, endPoint x: 884, endPoint y: 5, distance: 388.4
click at [1272, 22] on span "1 product assigned" at bounding box center [1273, 21] width 96 height 16
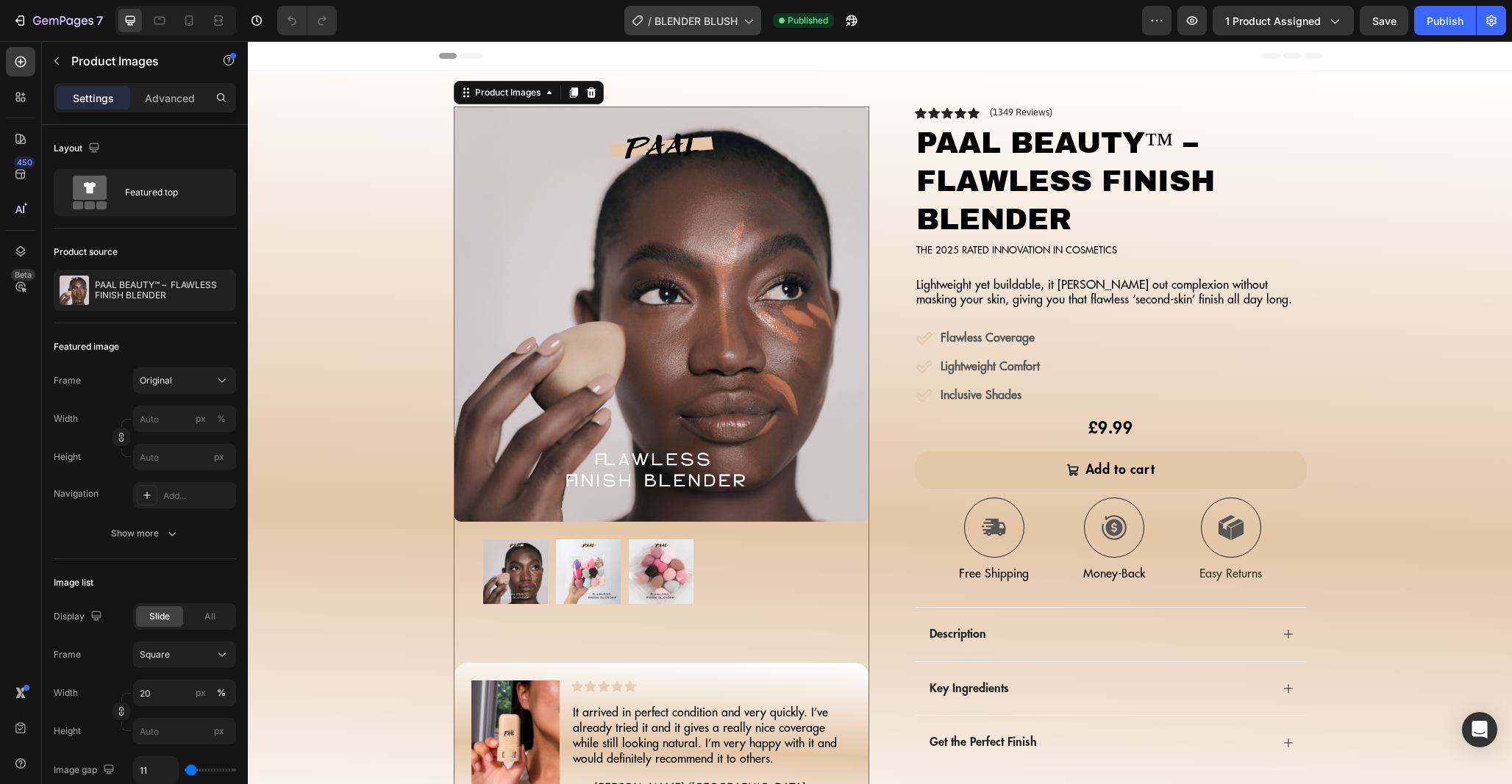
click at [735, 16] on span "BLENDER BLUSH" at bounding box center [696, 21] width 83 height 16
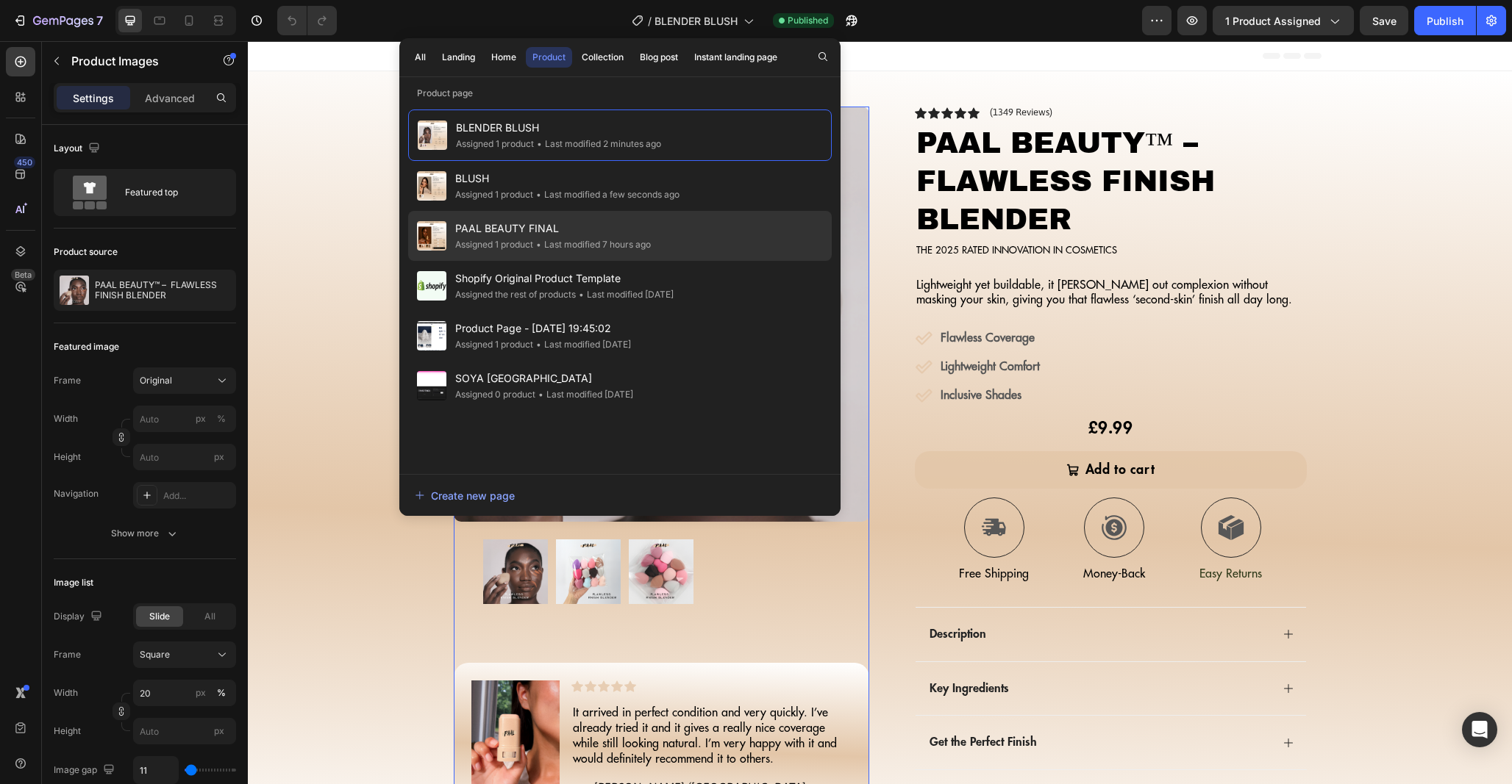
click at [650, 237] on div "• Last modified 7 hours ago" at bounding box center [592, 244] width 117 height 15
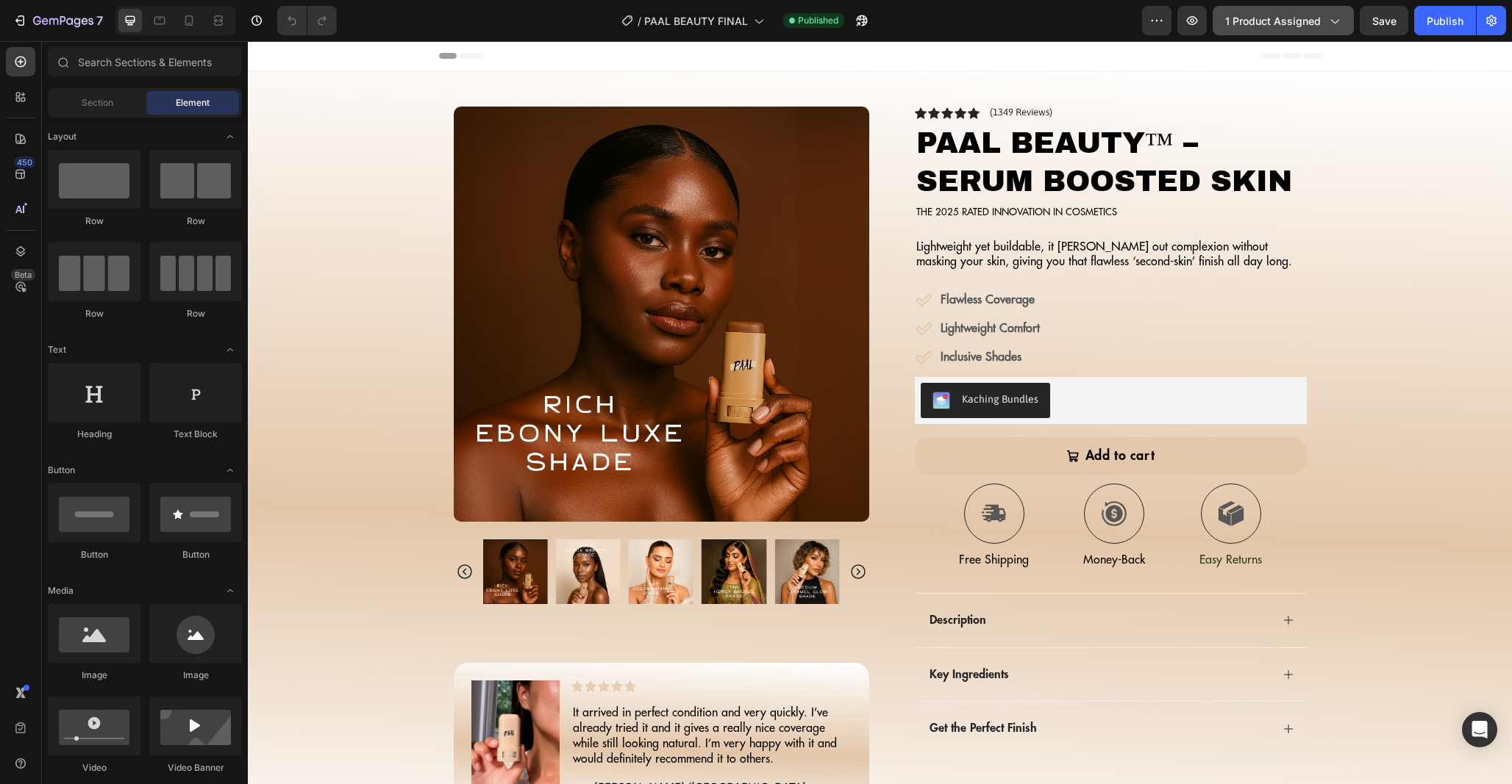
click at [1276, 25] on span "1 product assigned" at bounding box center [1273, 21] width 96 height 16
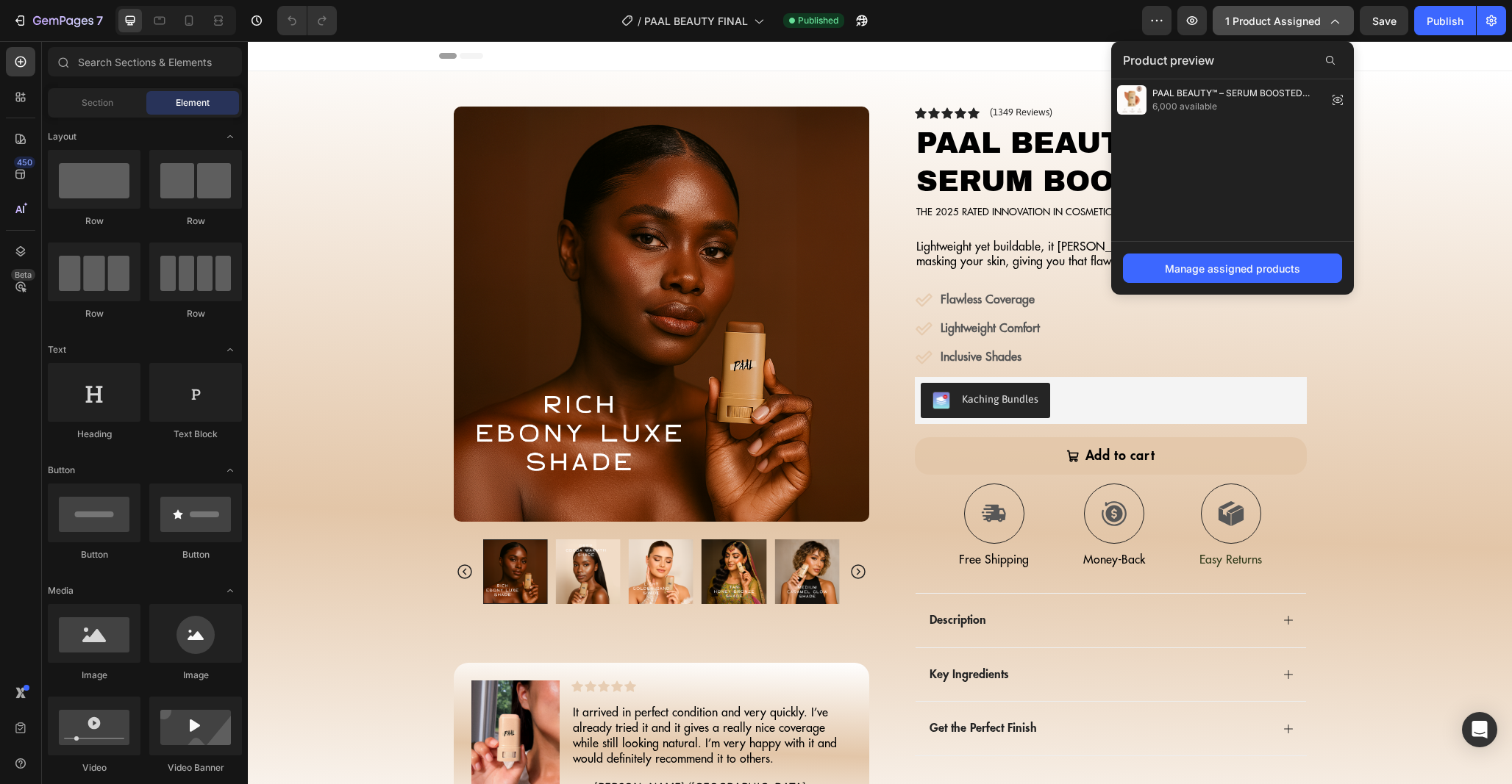
drag, startPoint x: 1269, startPoint y: 23, endPoint x: 1257, endPoint y: 25, distance: 12.2
click at [1267, 24] on span "1 product assigned" at bounding box center [1273, 21] width 96 height 16
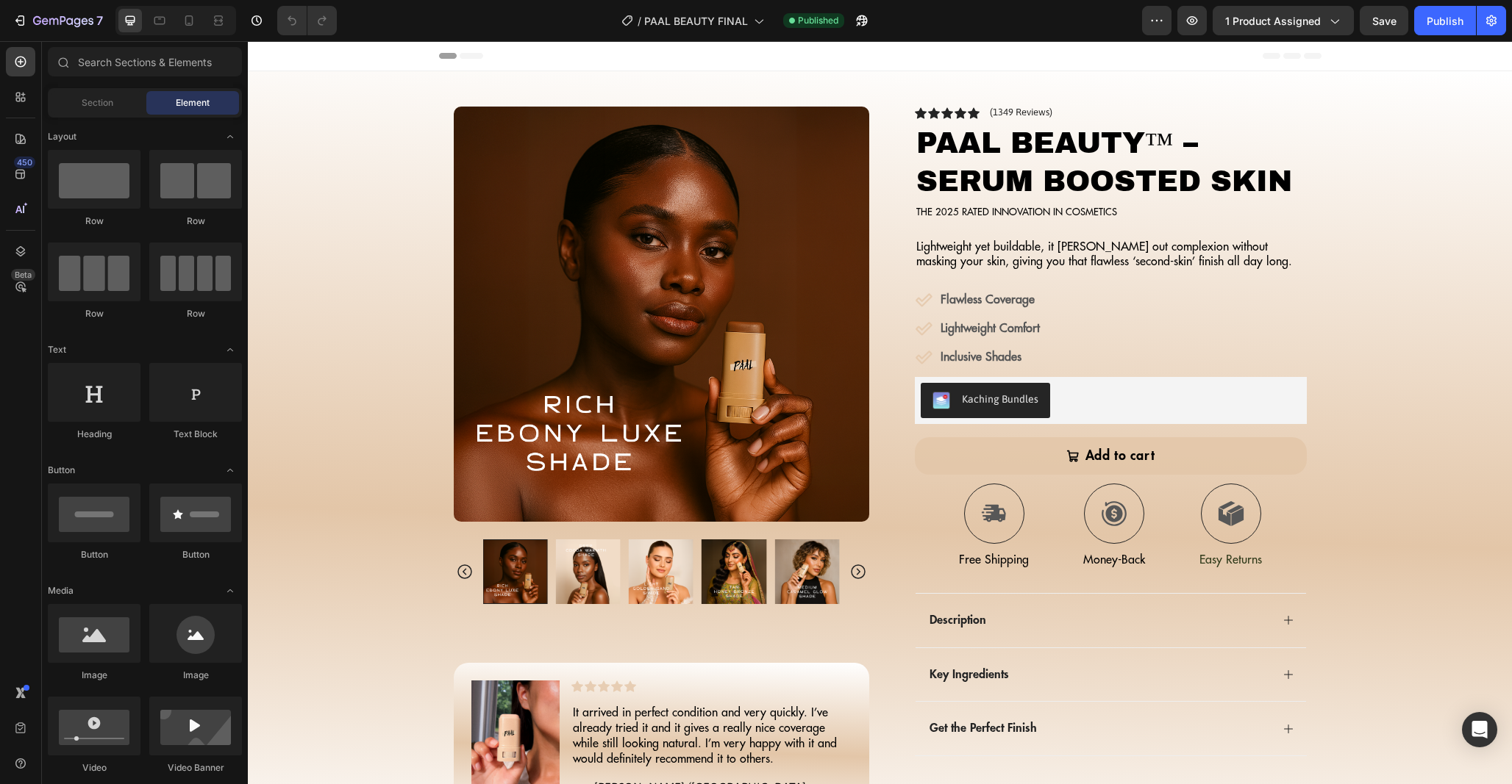
click at [734, 383] on img at bounding box center [662, 314] width 415 height 415
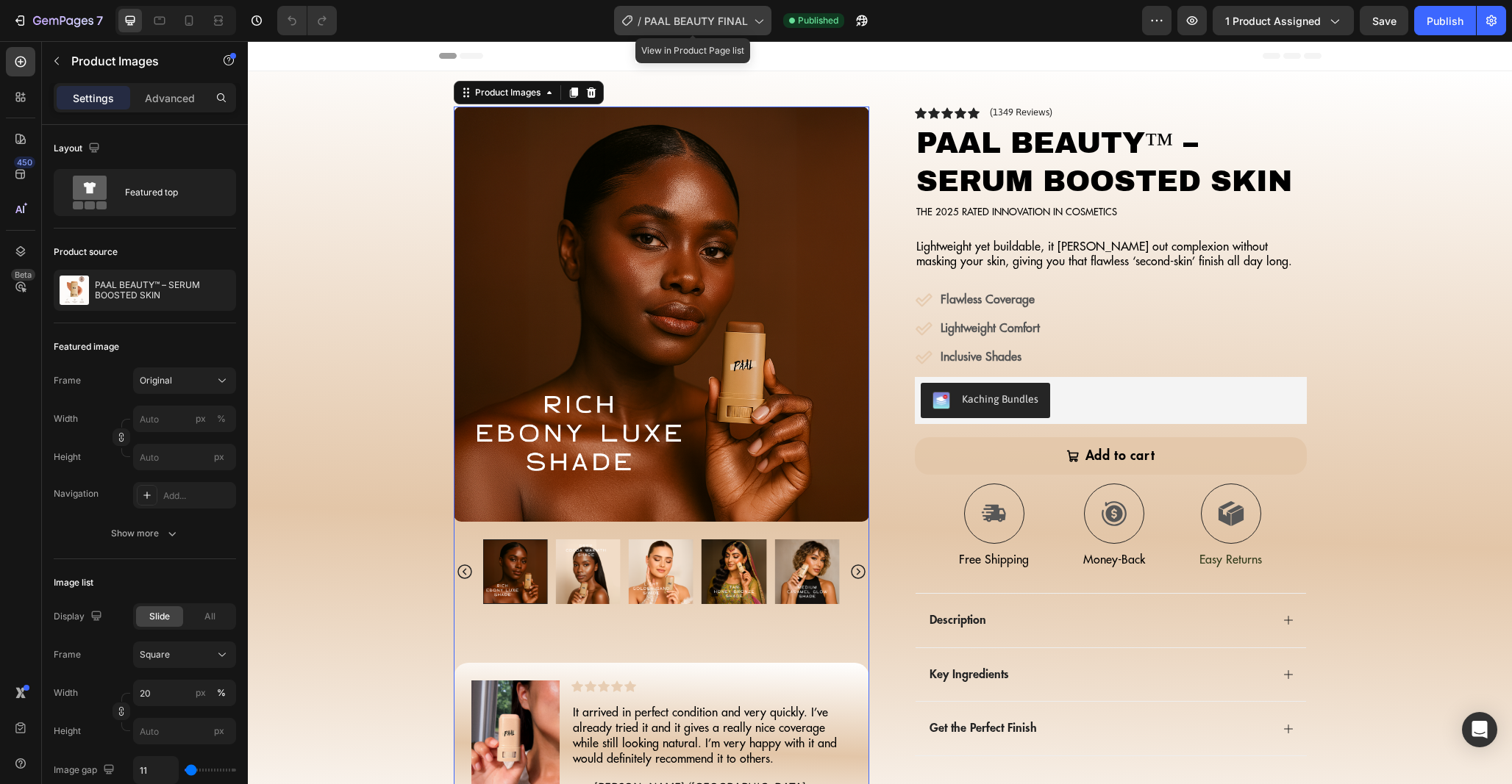
click at [721, 30] on div "/ PAAL BEAUTY FINAL" at bounding box center [692, 21] width 158 height 30
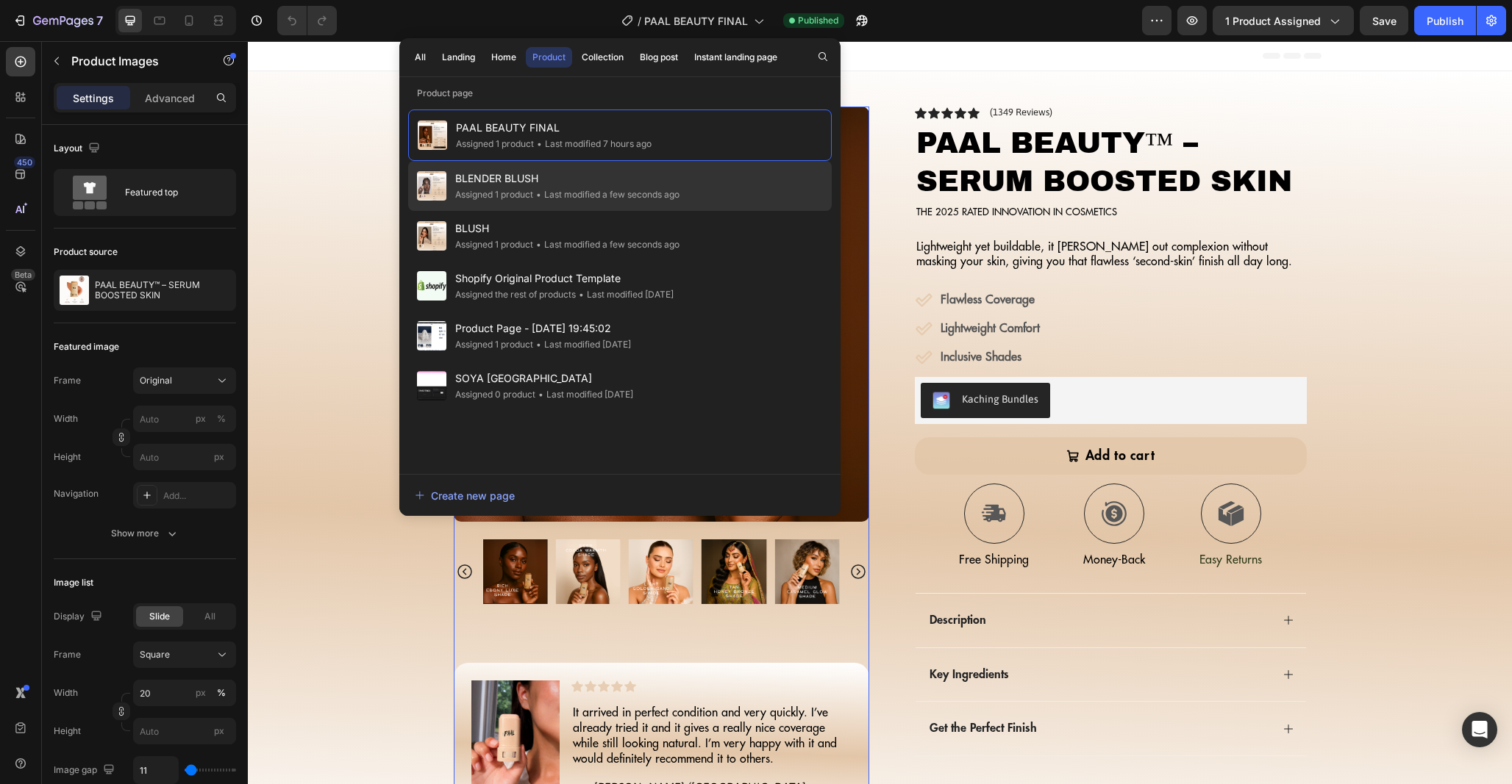
click at [608, 187] on div "• Last modified a few seconds ago" at bounding box center [606, 194] width 146 height 15
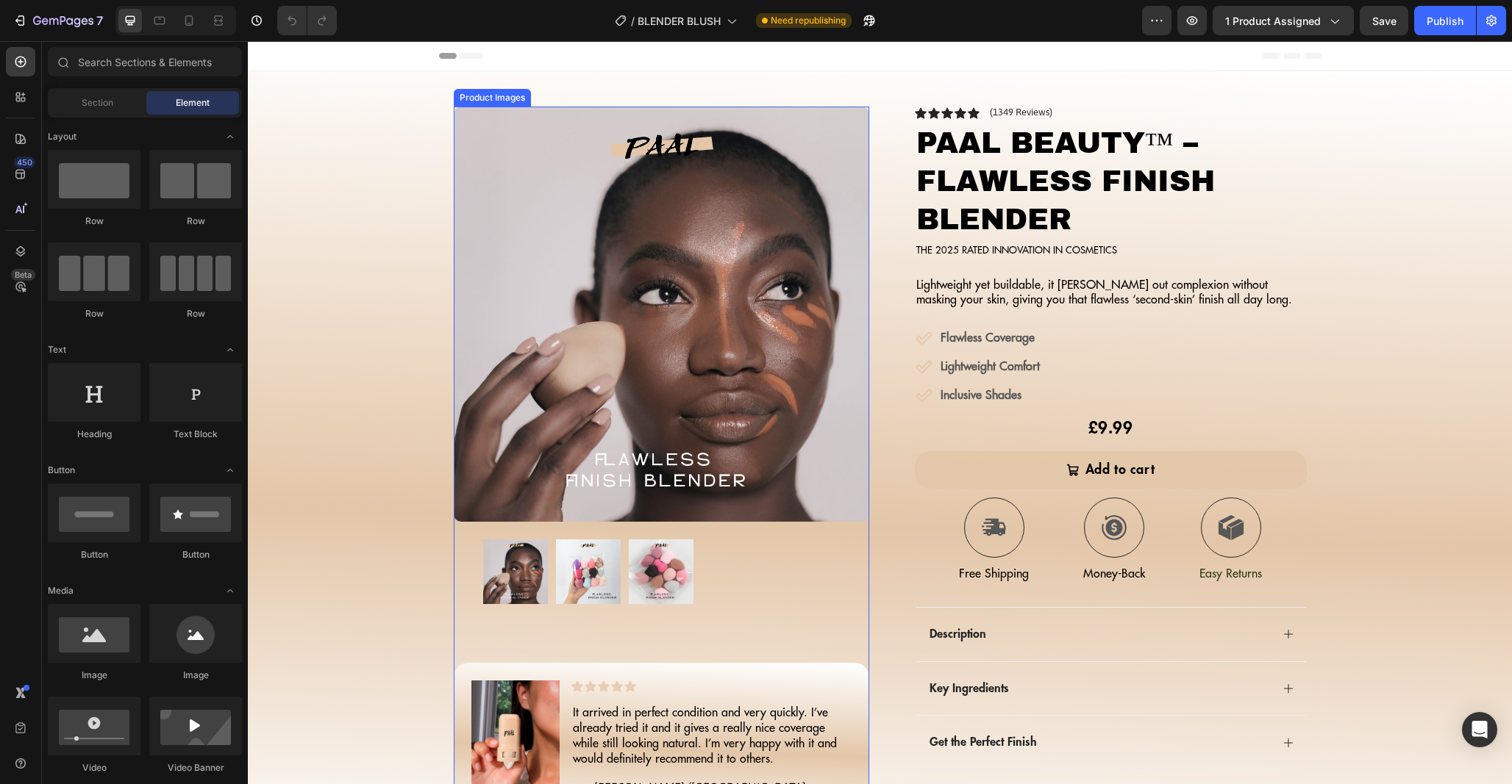
click at [750, 189] on img at bounding box center [662, 314] width 415 height 415
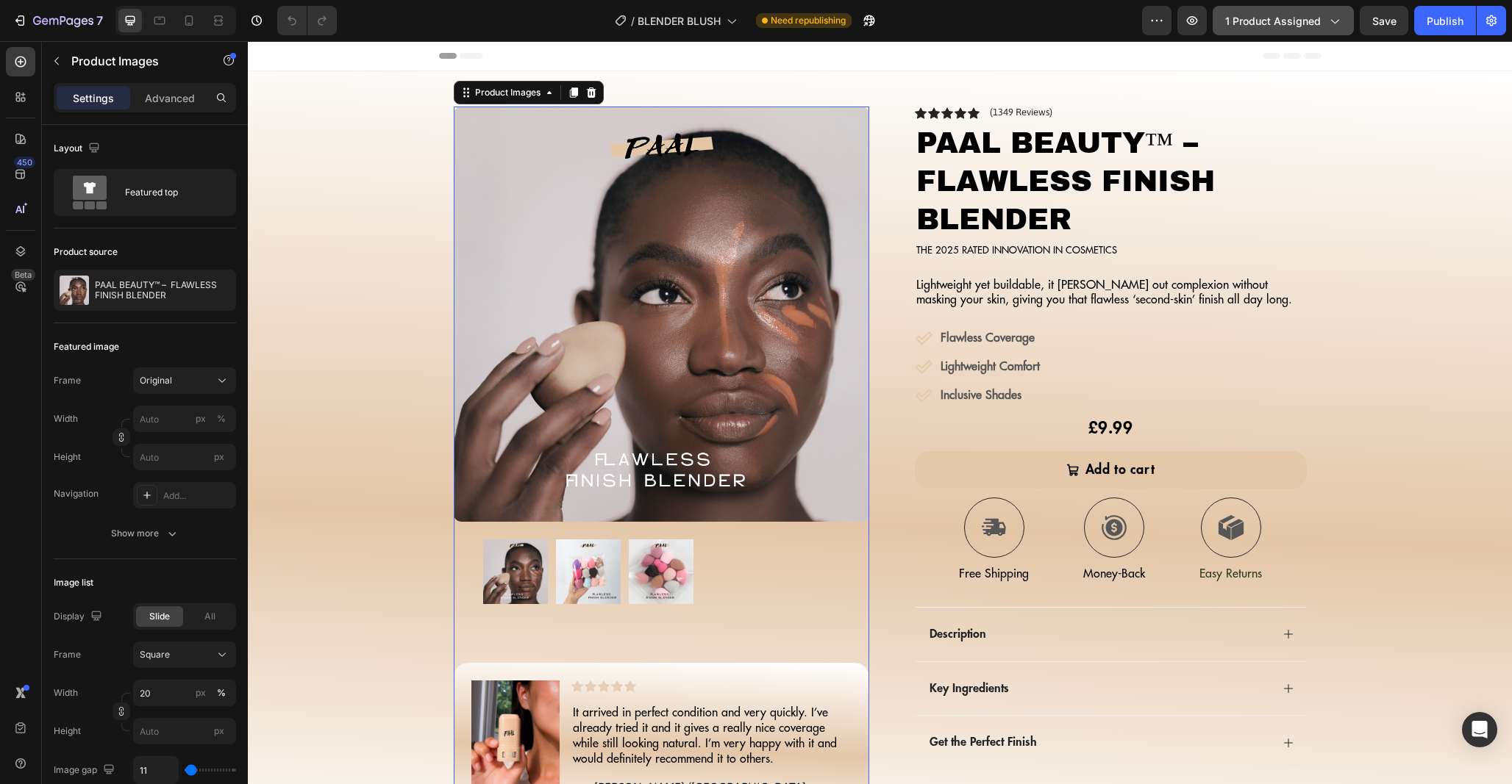
click at [1301, 32] on button "1 product assigned" at bounding box center [1282, 21] width 141 height 30
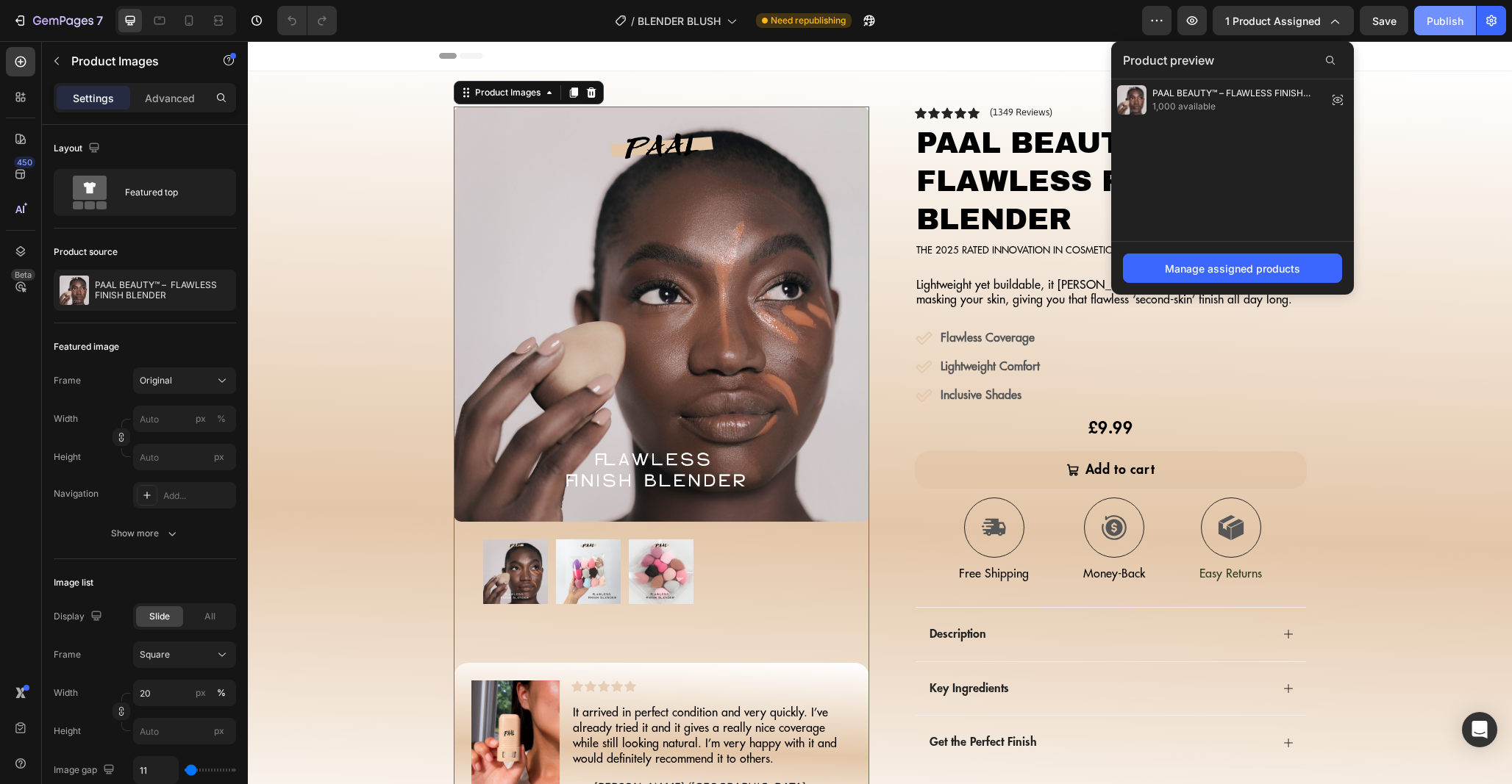
click at [1449, 20] on div "Publish" at bounding box center [1445, 21] width 37 height 16
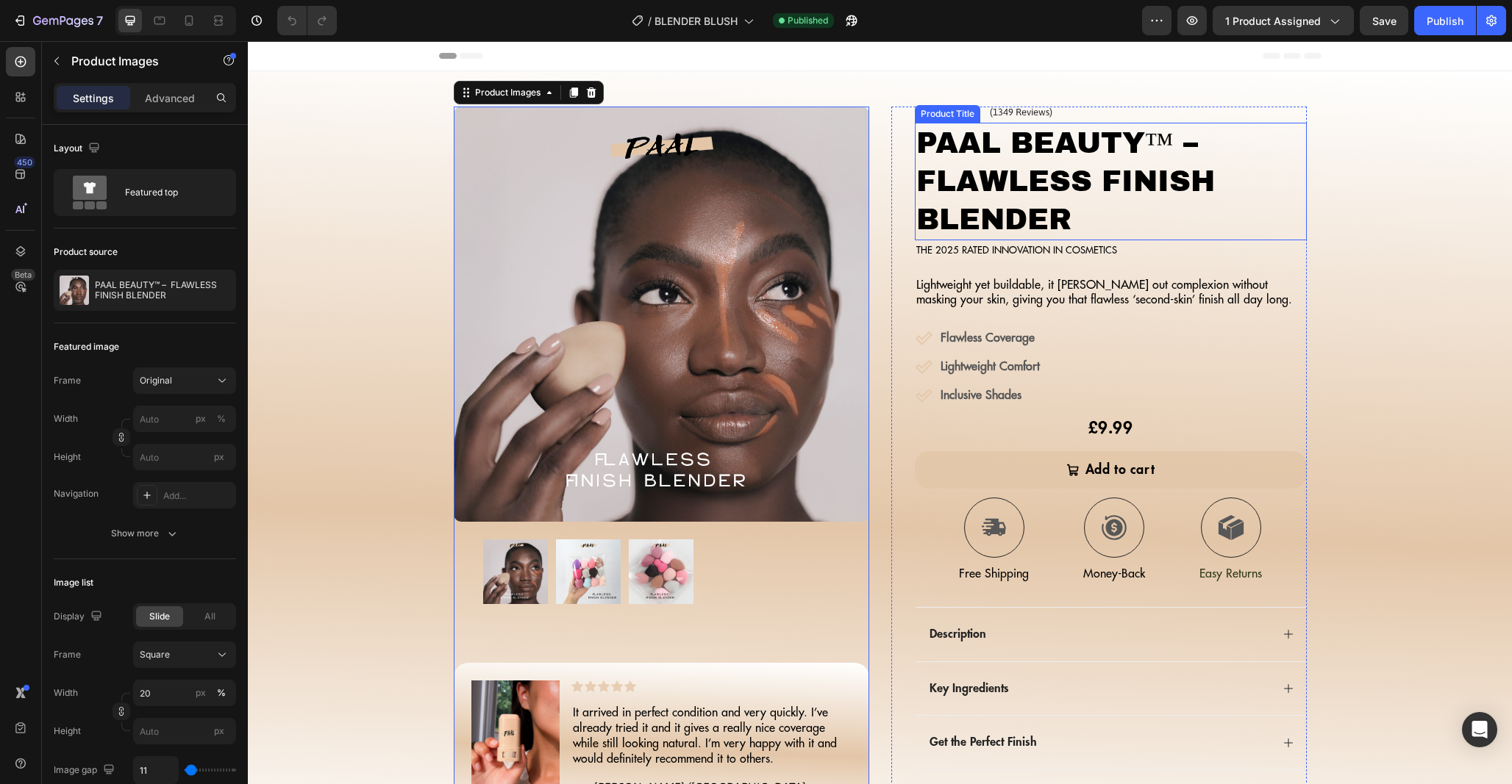
click at [1102, 184] on h1 "PAAL BEAUTY™ – FLAWLESS FINISH BLENDER" at bounding box center [1111, 181] width 392 height 117
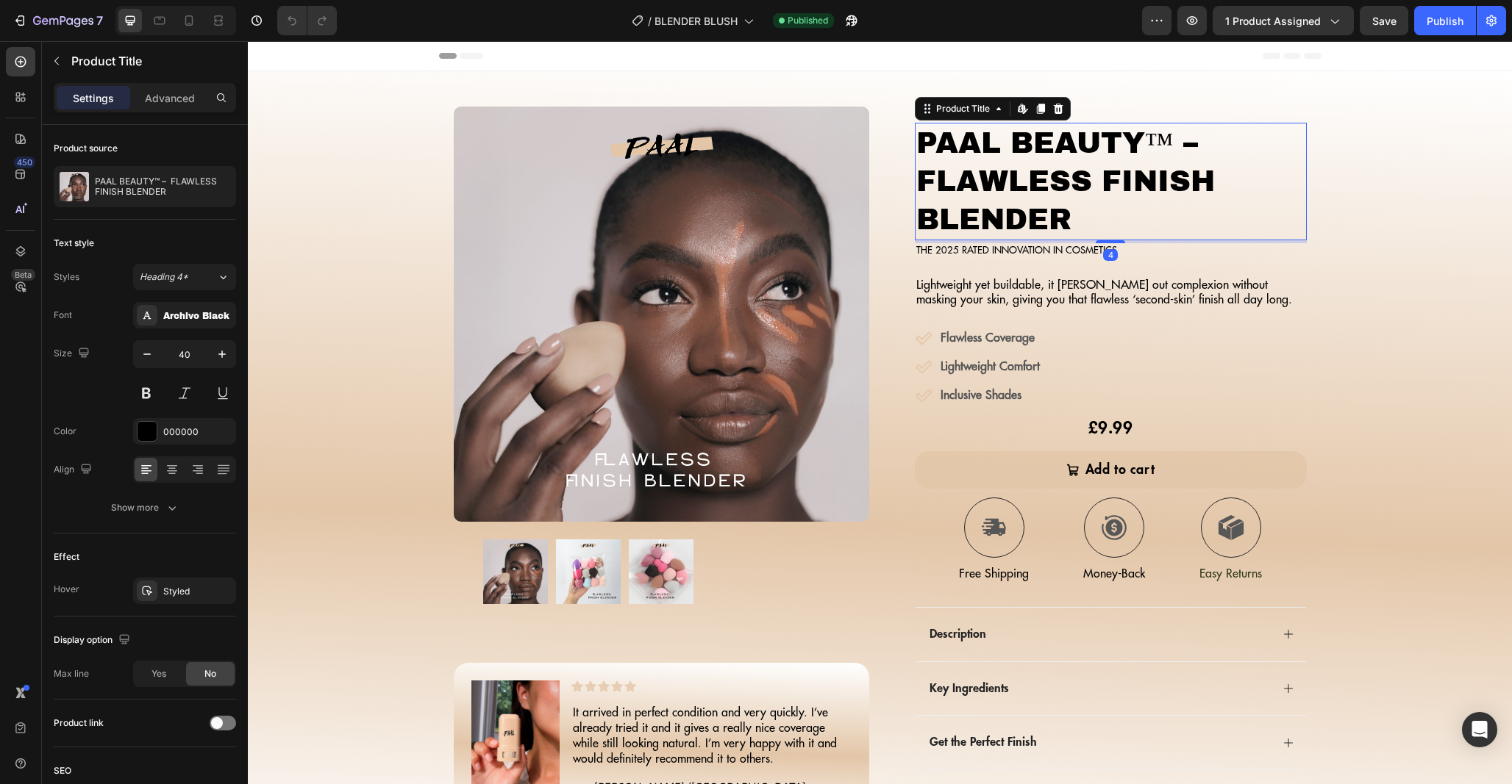
click at [964, 183] on h1 "PAAL BEAUTY™ – FLAWLESS FINISH BLENDER" at bounding box center [1111, 181] width 392 height 117
click at [30, 18] on div "7" at bounding box center [57, 20] width 90 height 18
